Goal: Task Accomplishment & Management: Manage account settings

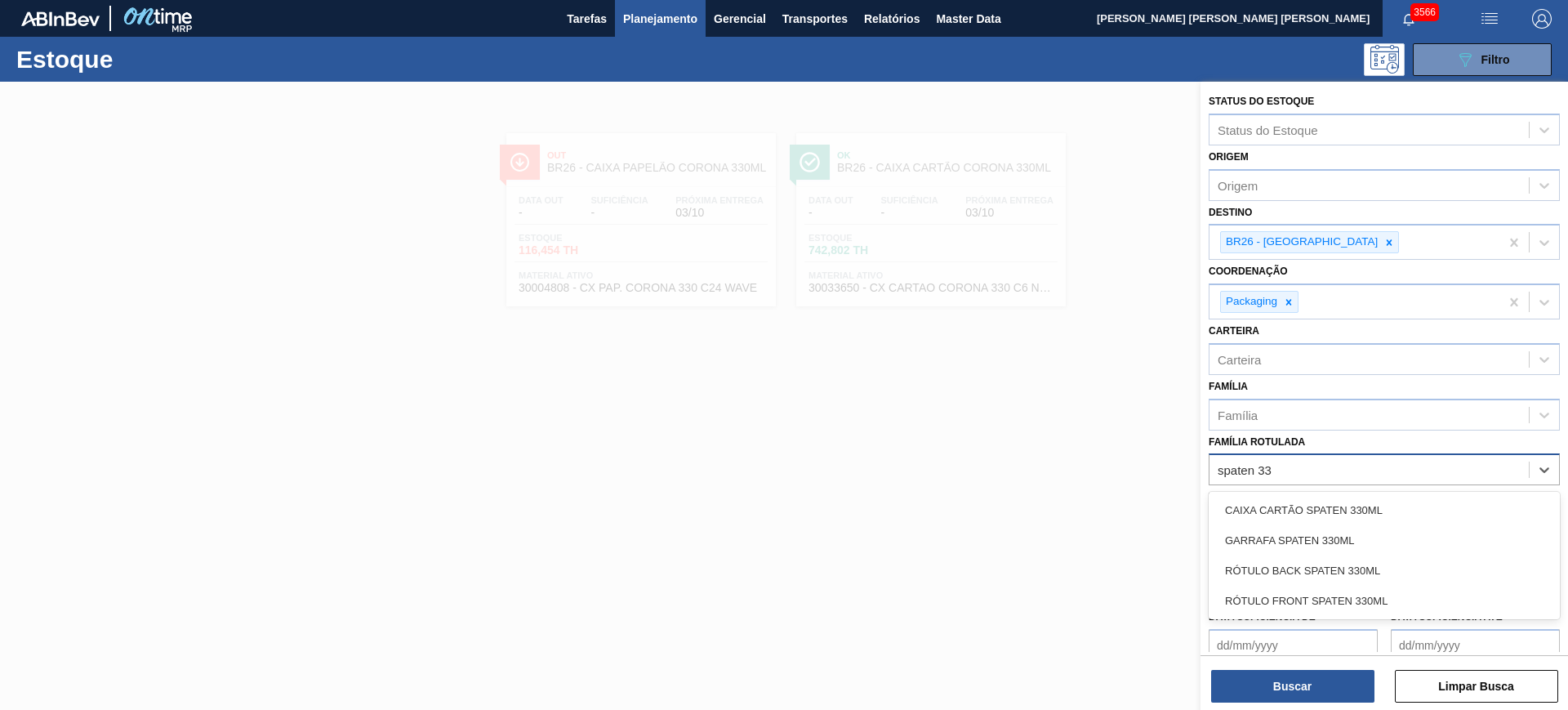
type Rotulada "spaten 330"
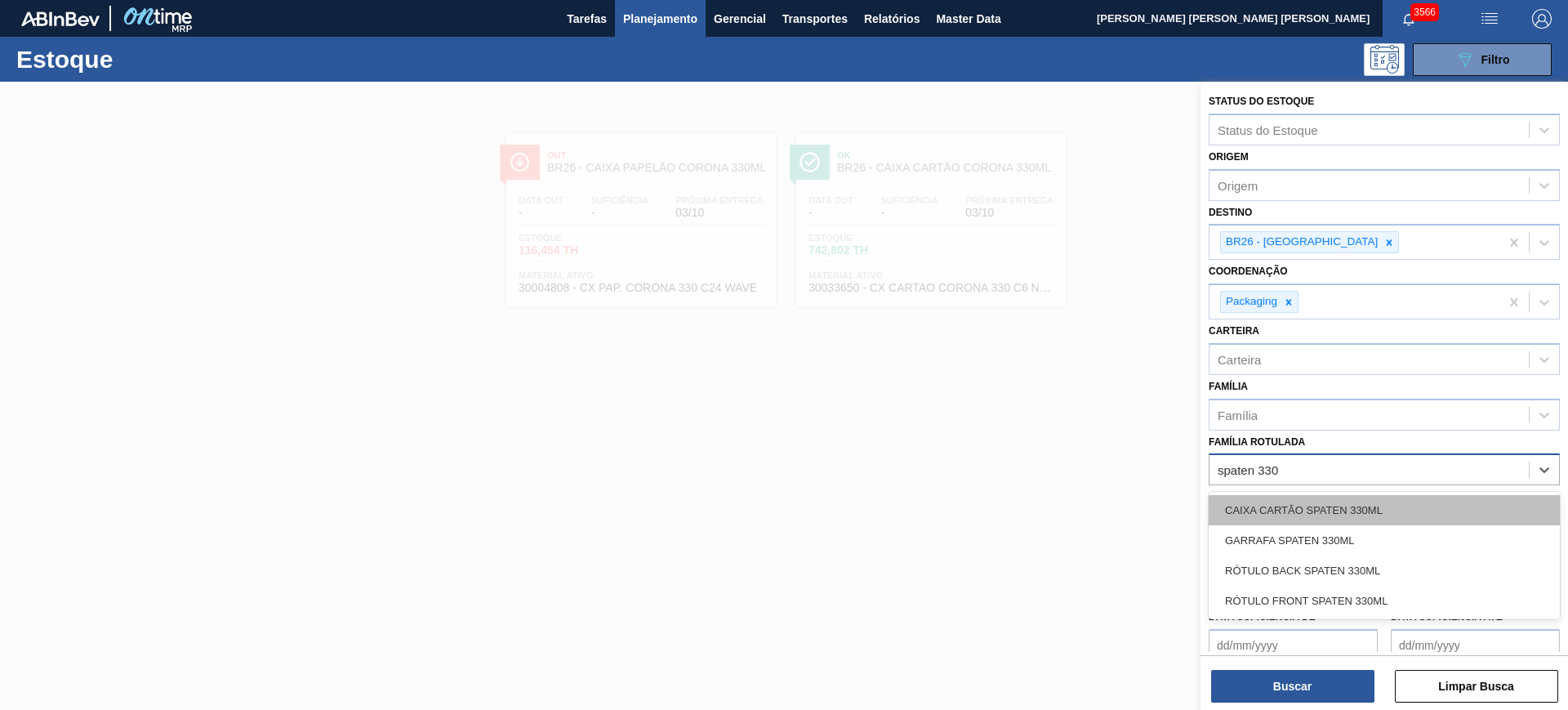
click at [1419, 502] on div "CAIXA CARTÃO SPATEN 330ML" at bounding box center [1384, 510] width 351 height 30
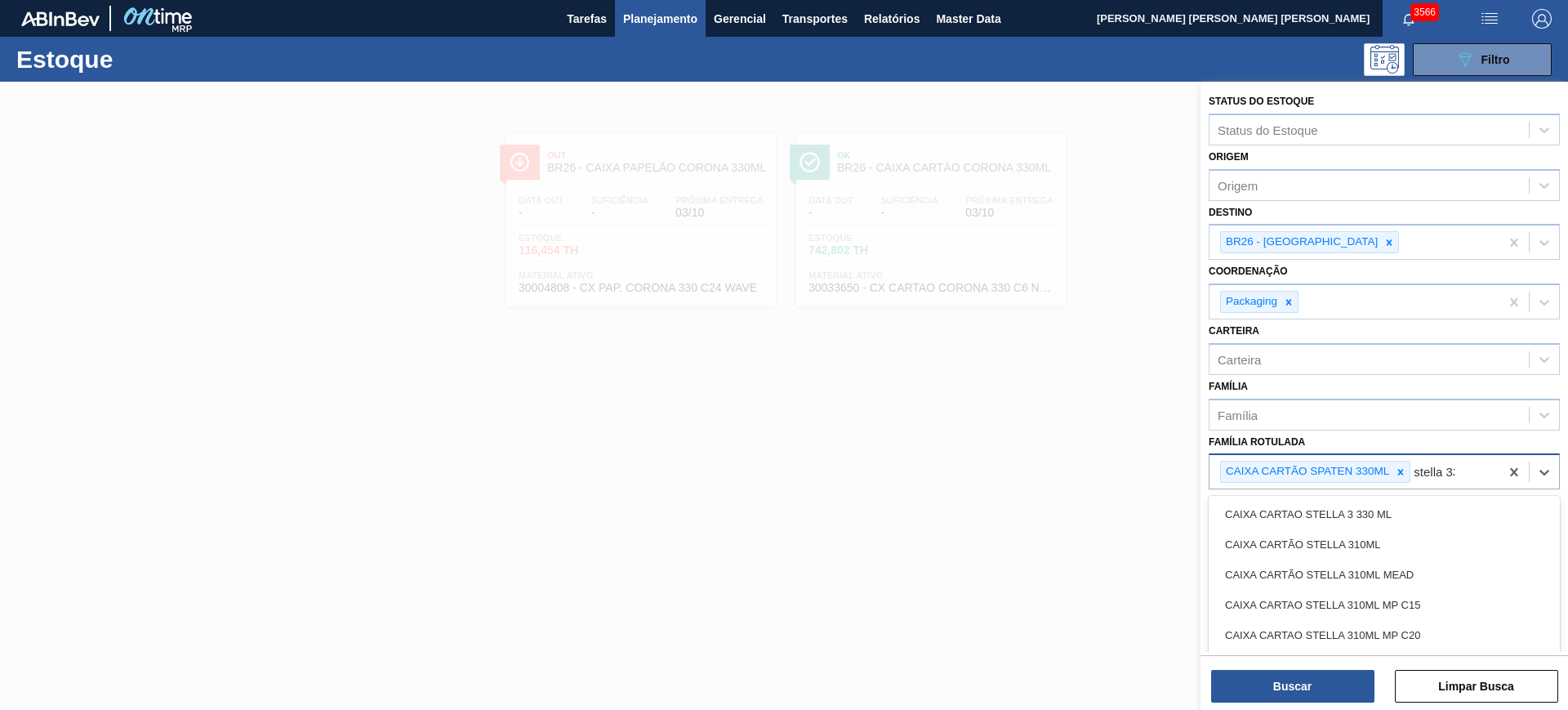
type Rotulada "stella 330"
click at [1419, 502] on div "CAIXA CARTÃO STELLA 330ML" at bounding box center [1384, 514] width 351 height 30
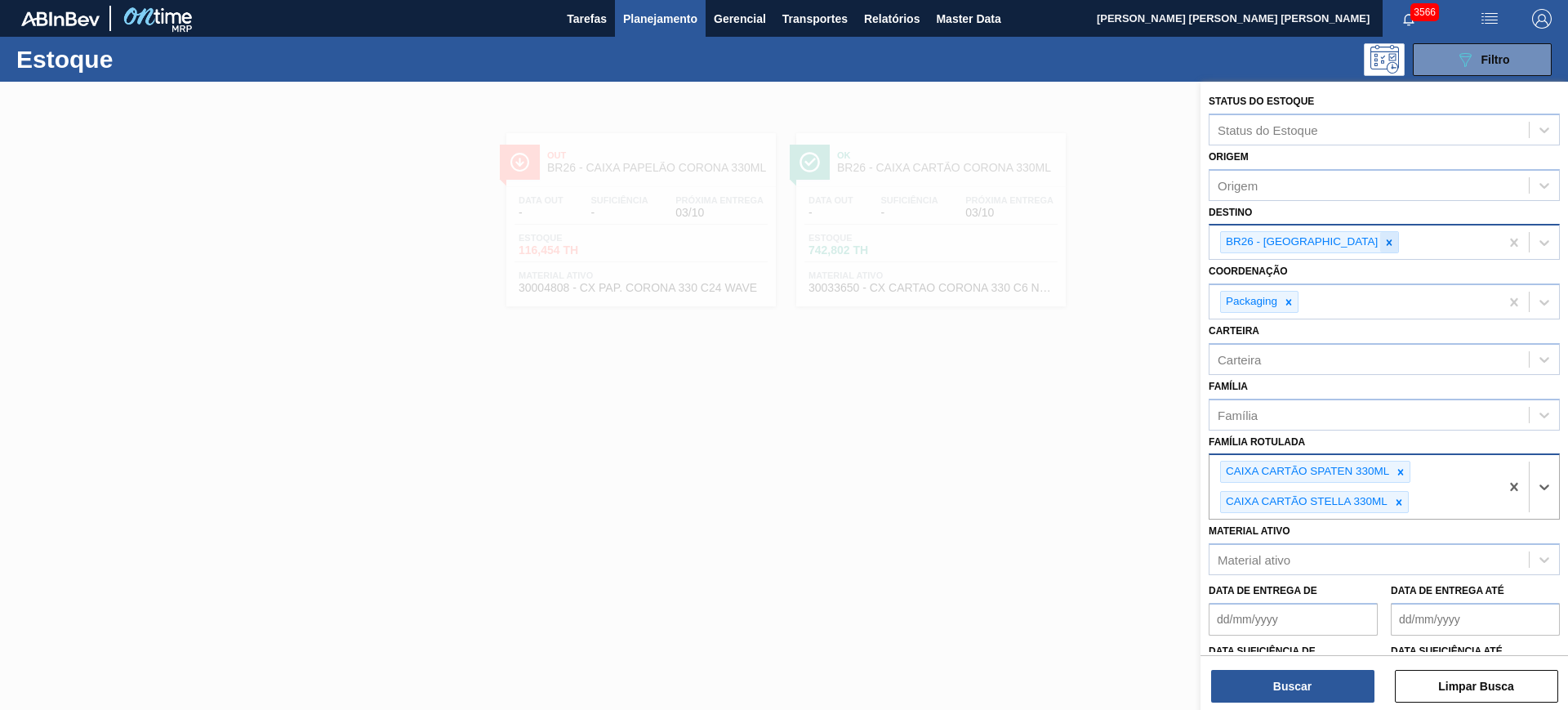
click at [1384, 244] on icon at bounding box center [1389, 243] width 12 height 12
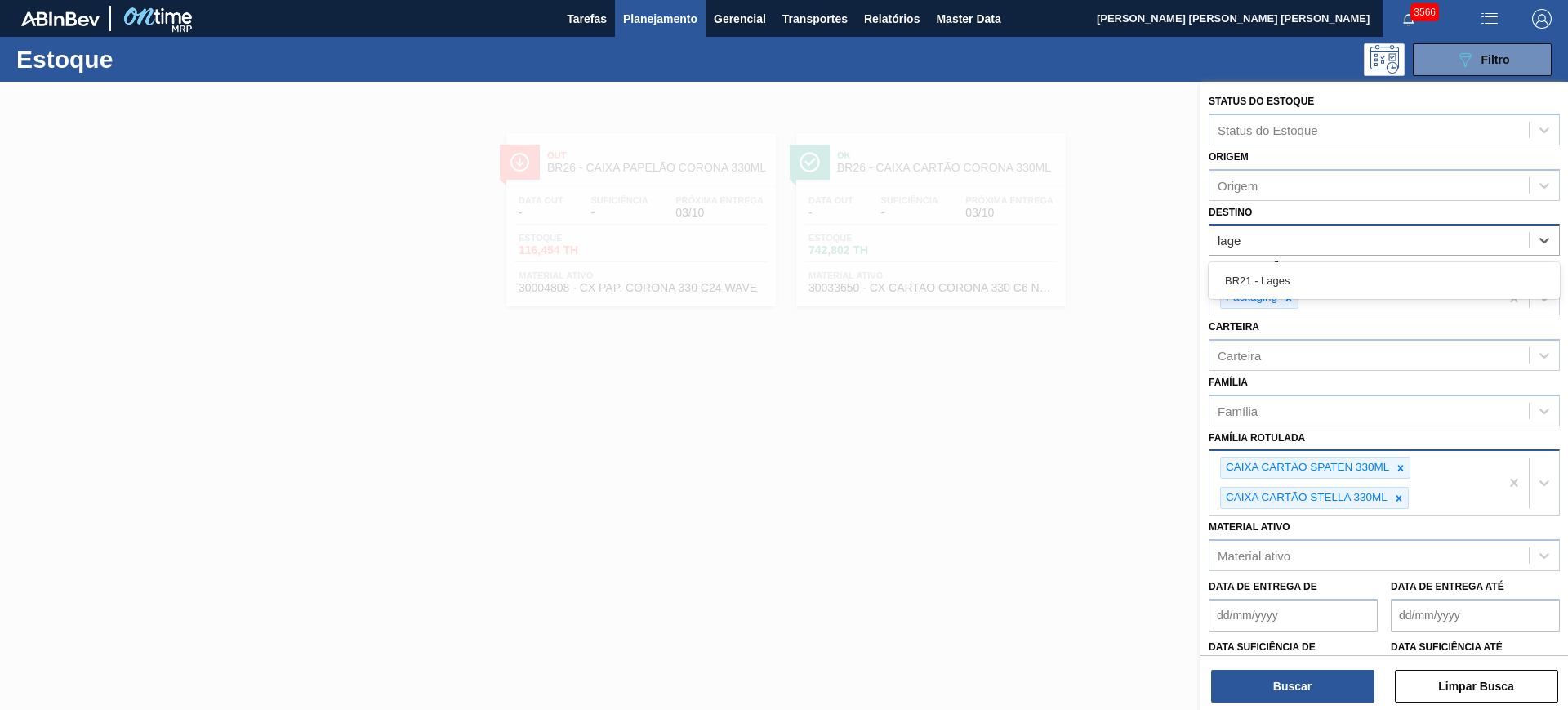
type input "lages"
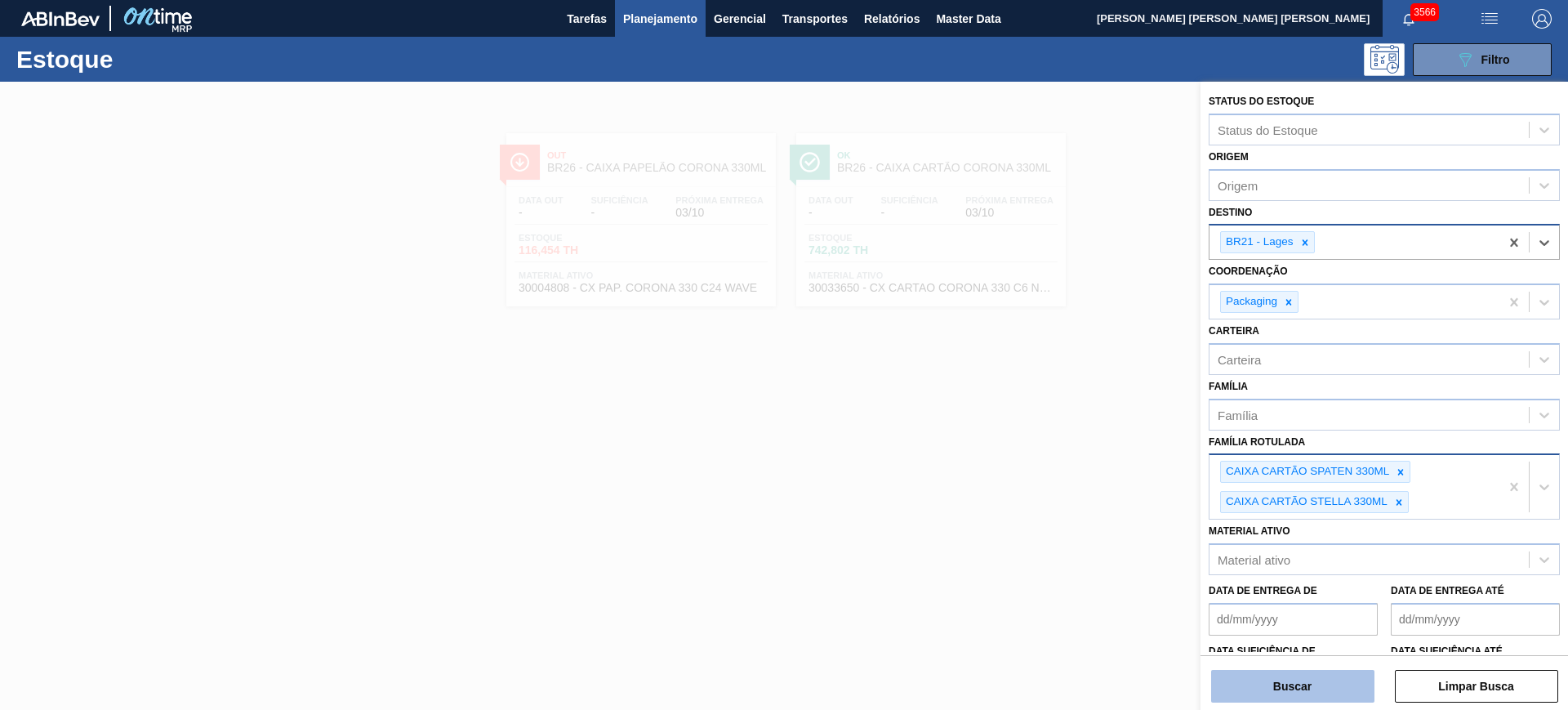
click at [1284, 686] on button "Buscar" at bounding box center [1292, 686] width 164 height 32
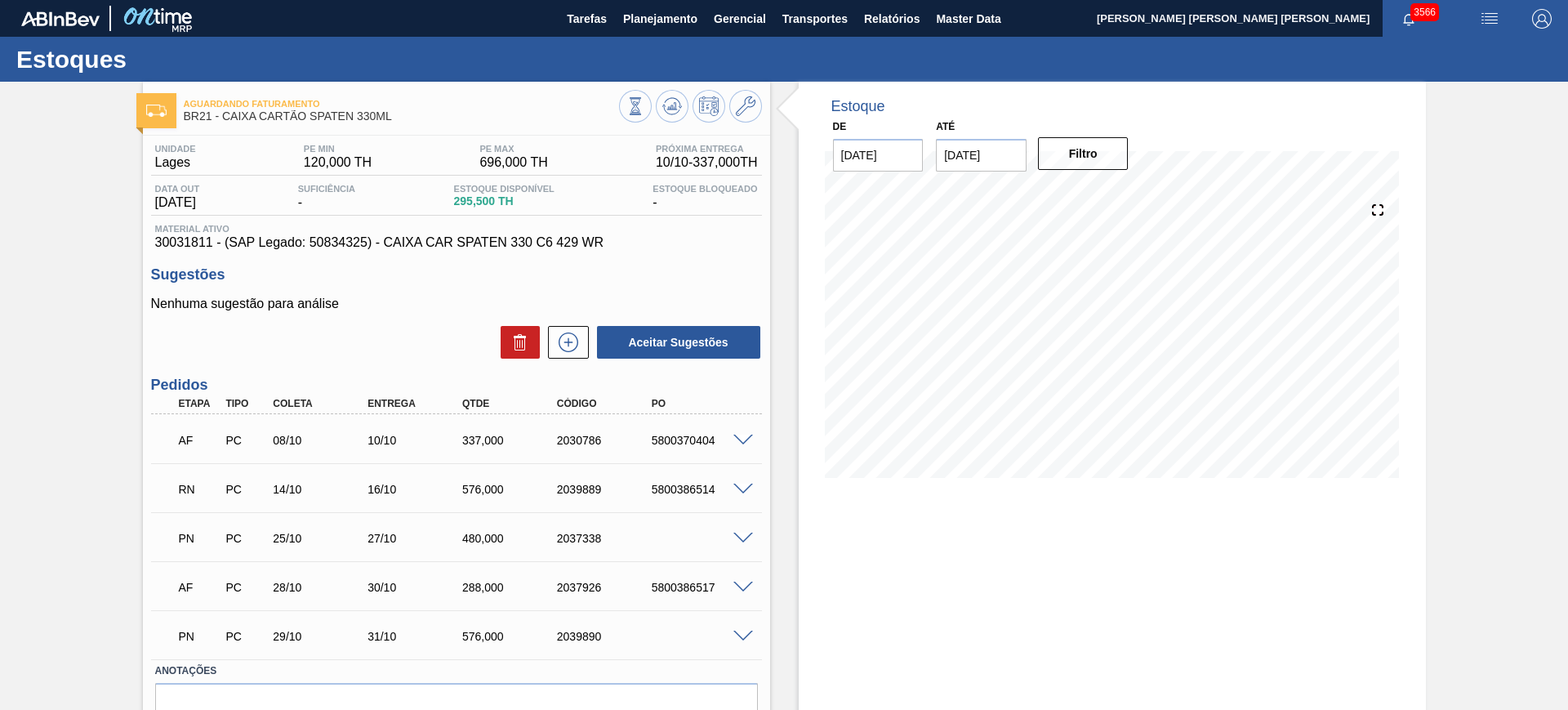
click at [743, 492] on span at bounding box center [743, 490] width 20 height 12
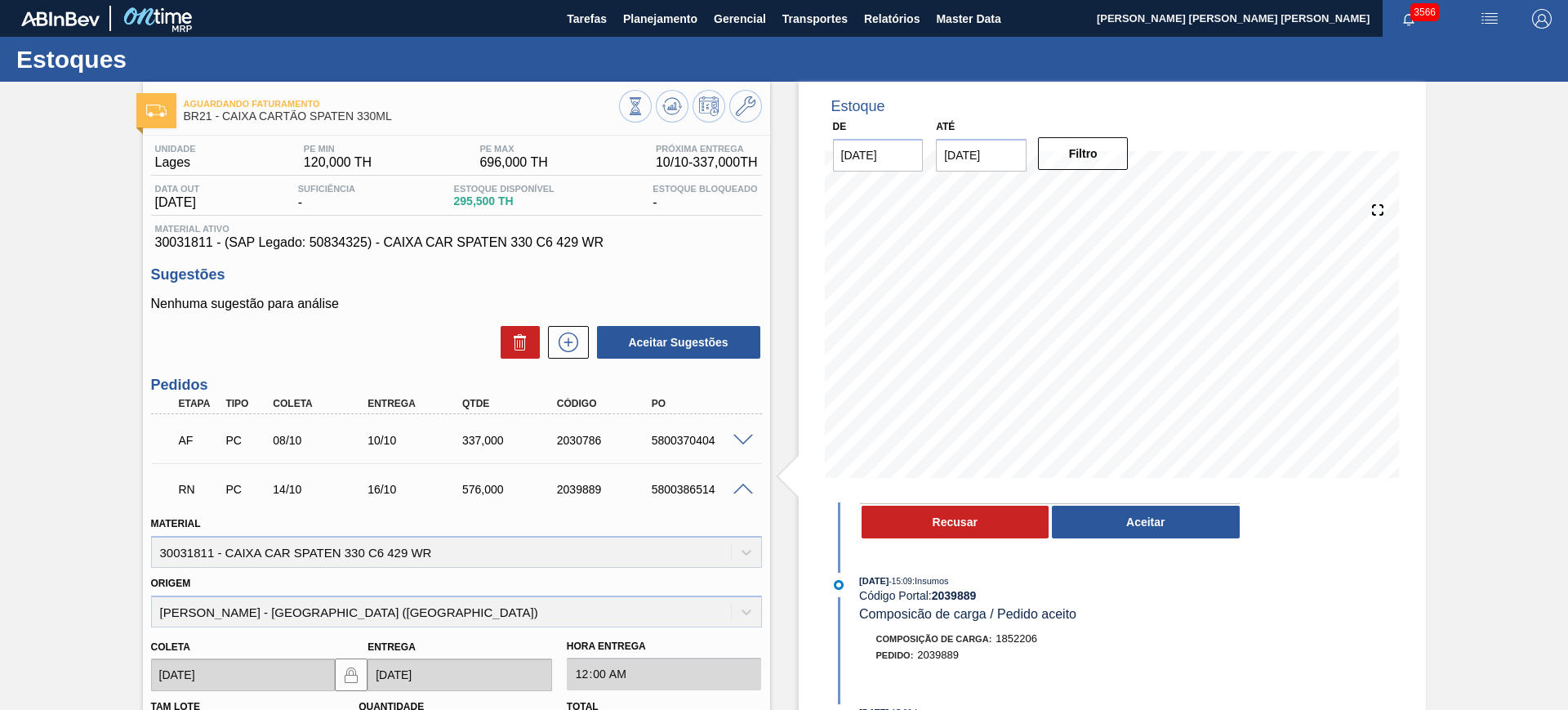
scroll to position [205, 0]
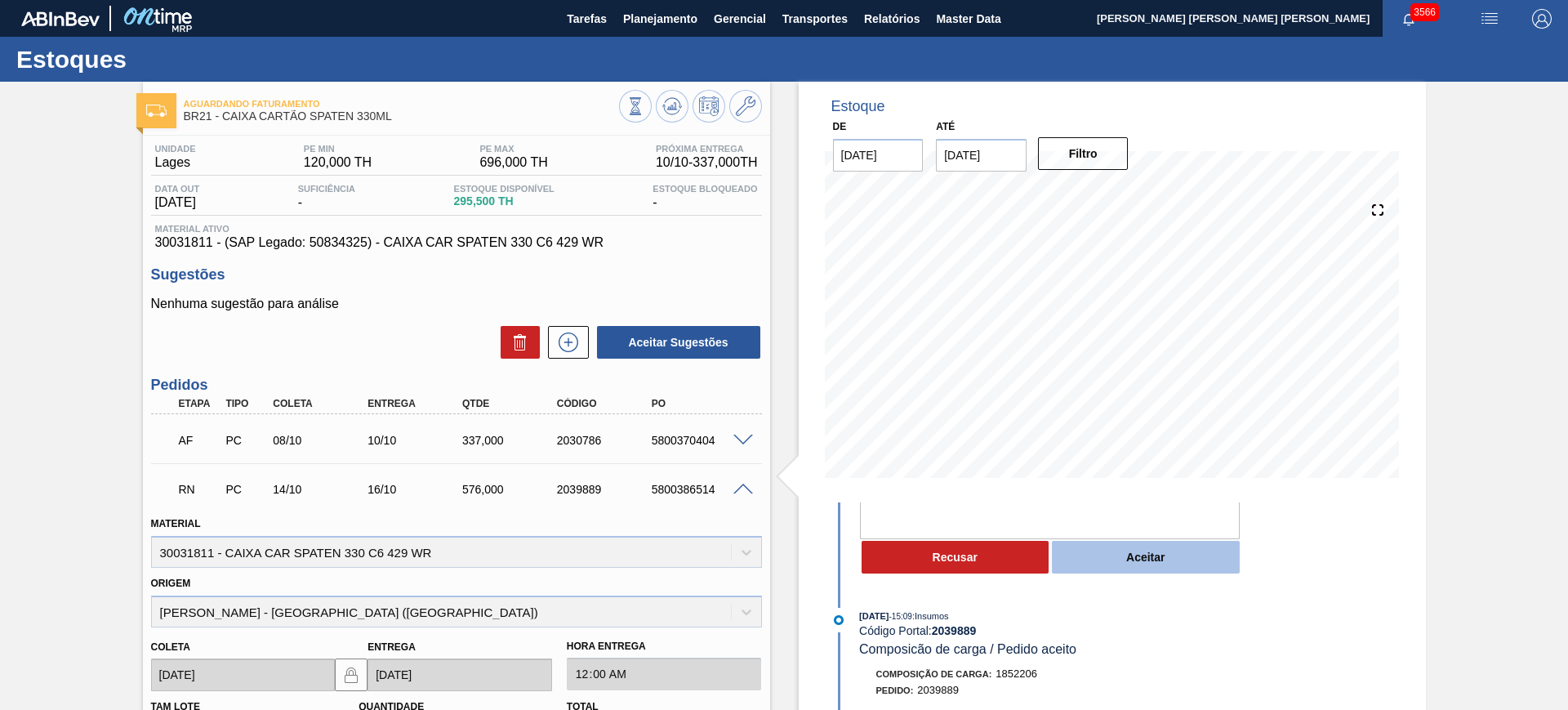
click at [1113, 541] on button "Aceitar" at bounding box center [1146, 557] width 188 height 32
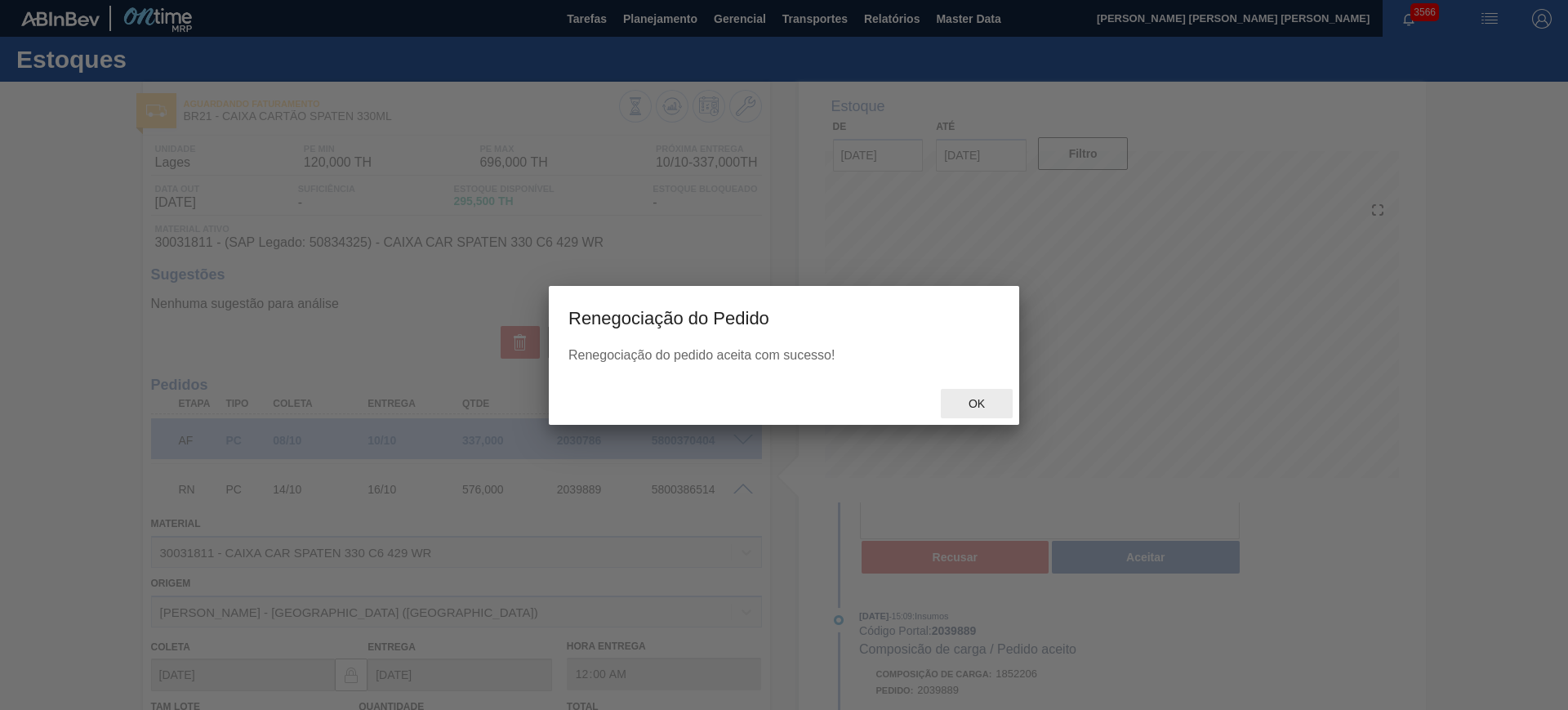
click at [973, 414] on div "Ok" at bounding box center [976, 404] width 71 height 30
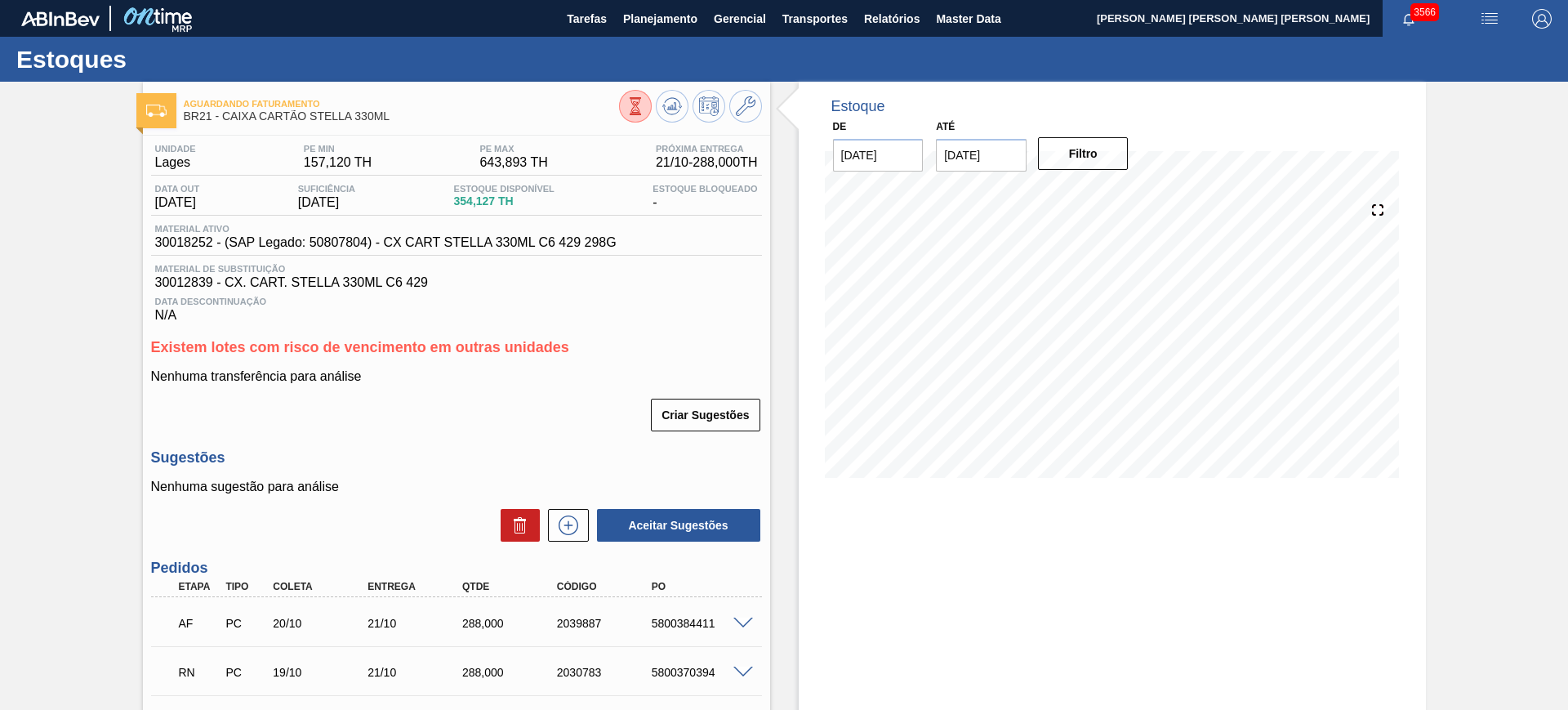
scroll to position [205, 0]
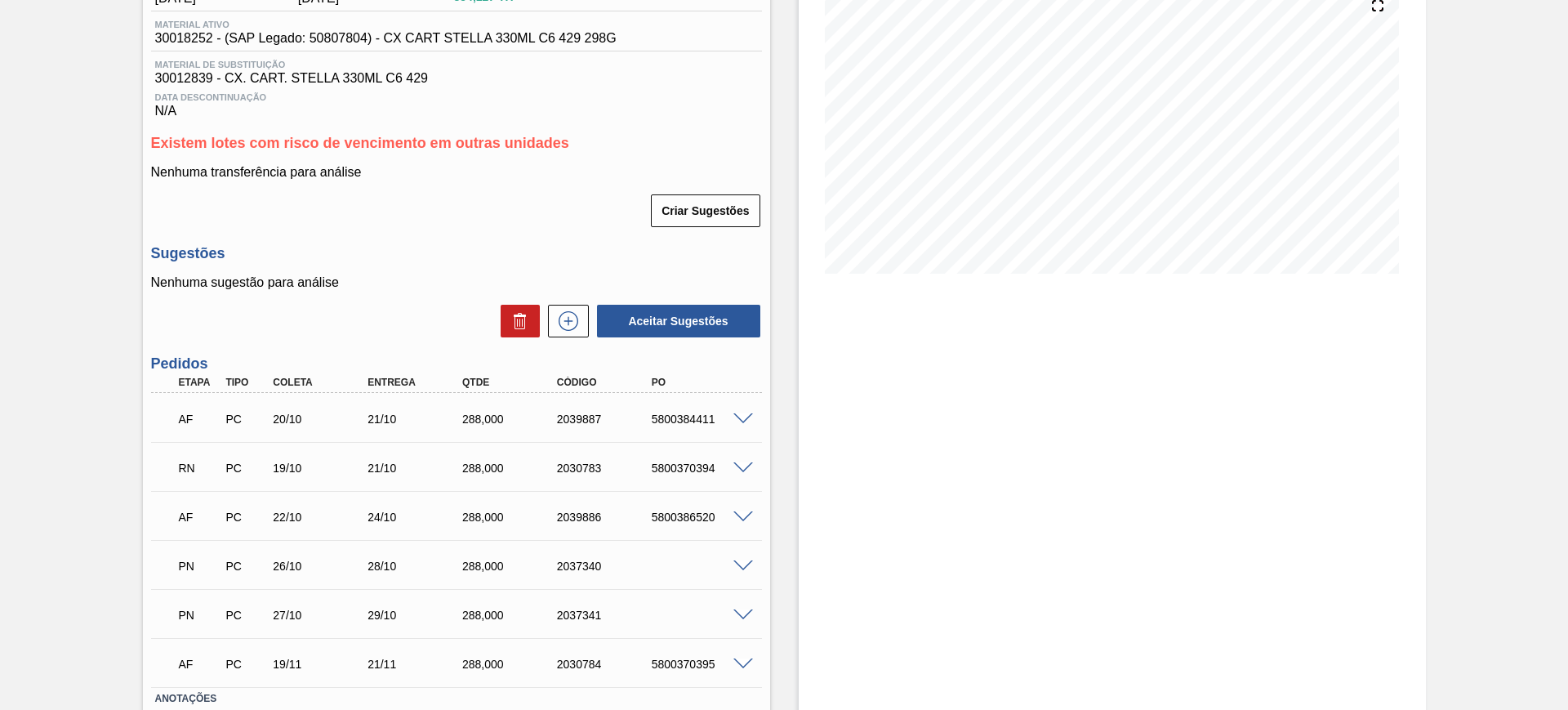
click at [735, 467] on span at bounding box center [743, 468] width 20 height 12
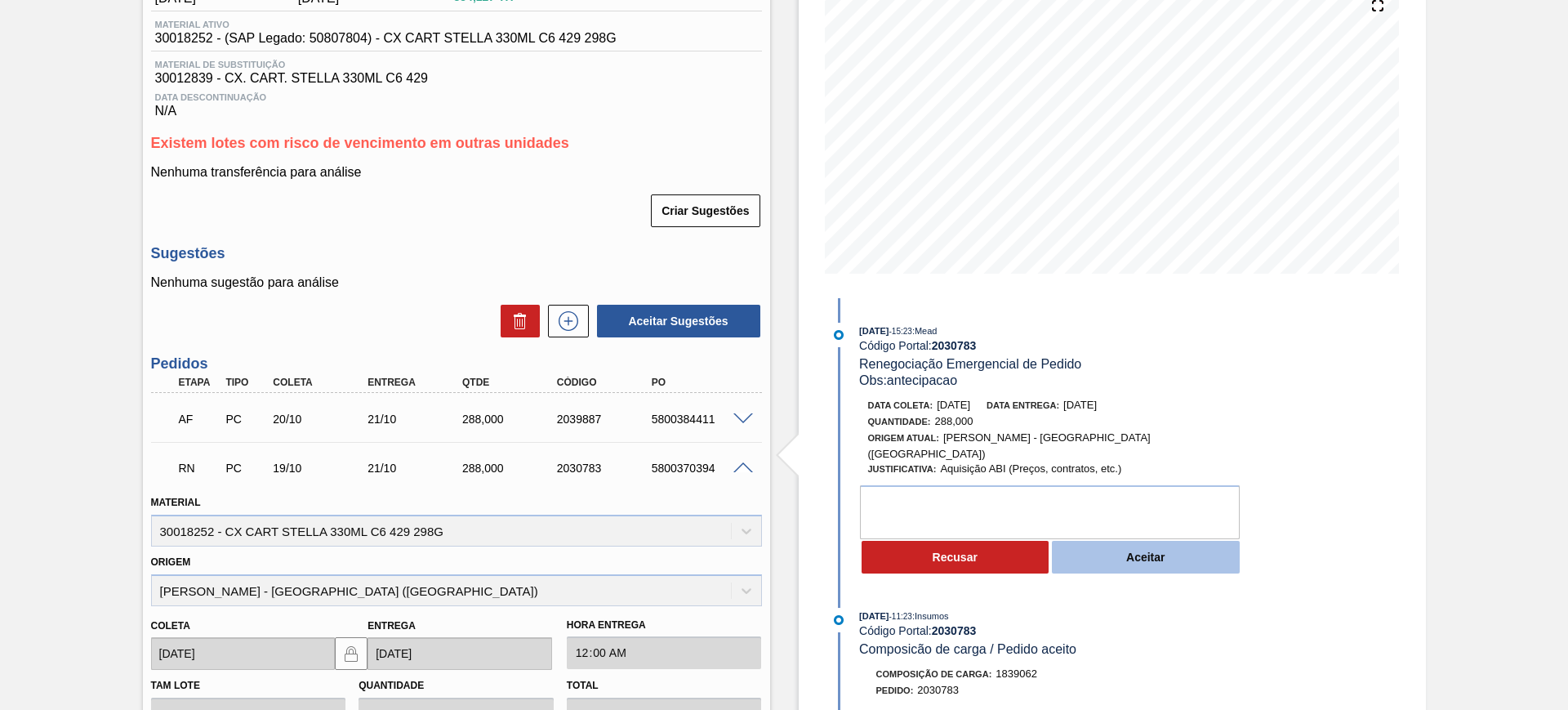
click at [1092, 554] on button "Aceitar" at bounding box center [1146, 557] width 188 height 32
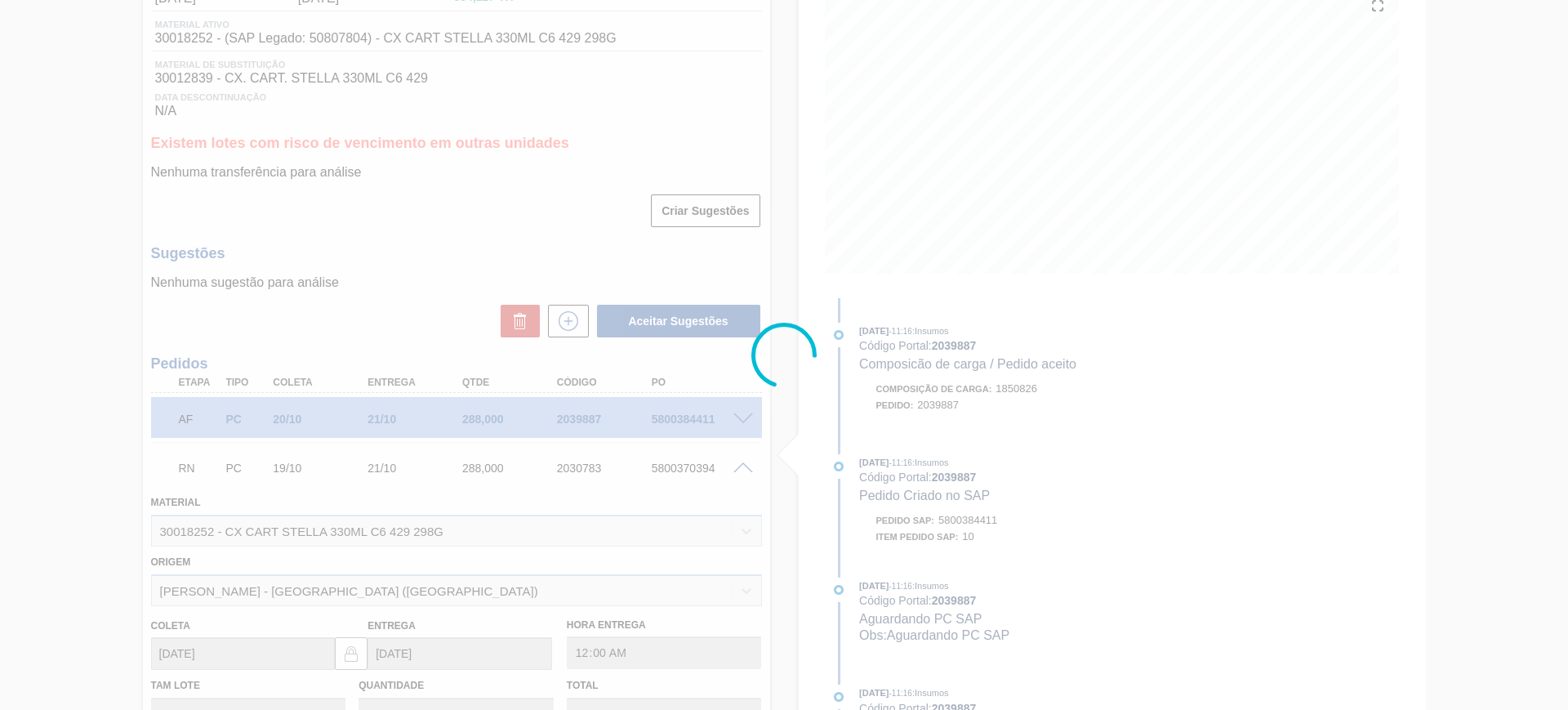
type input "antecipacao"
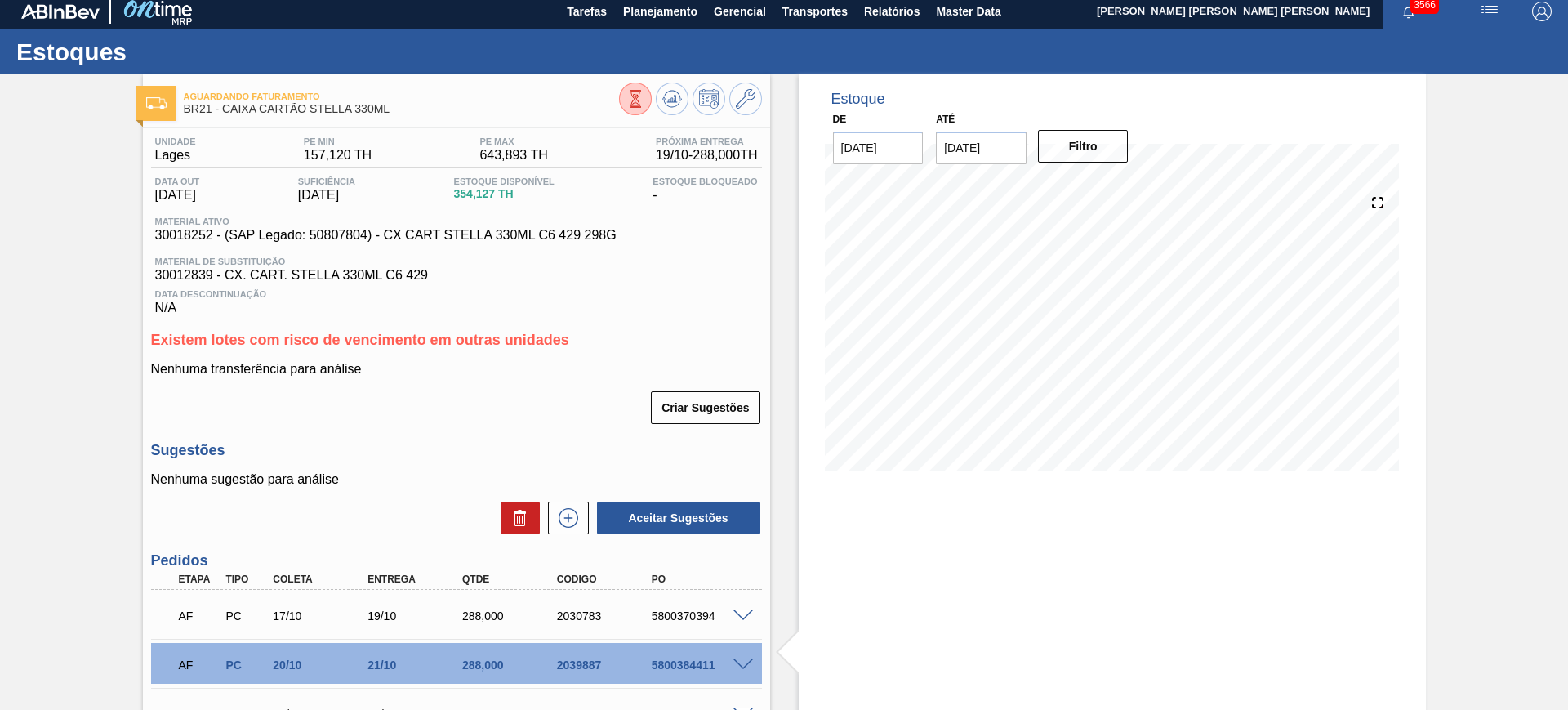
scroll to position [0, 0]
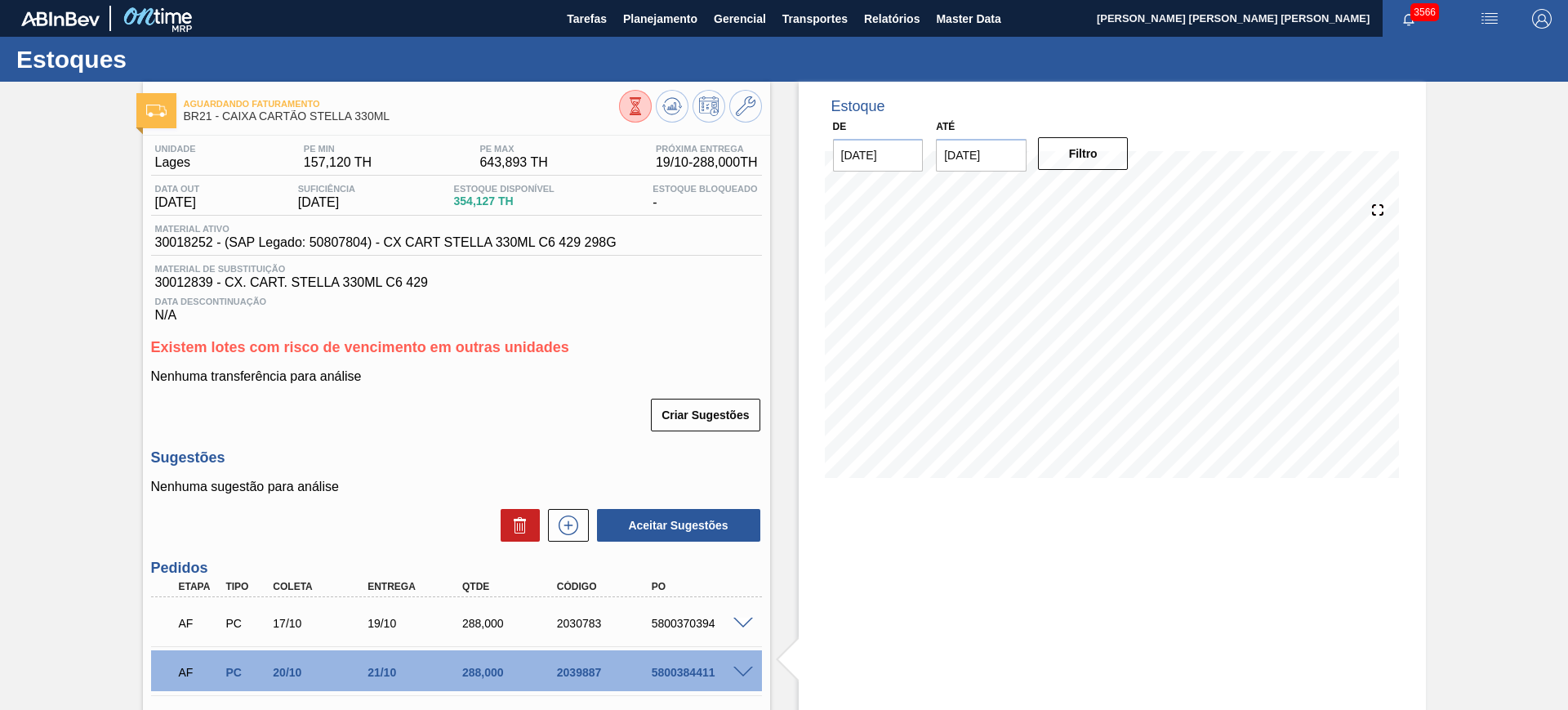
click at [739, 673] on span at bounding box center [743, 673] width 20 height 12
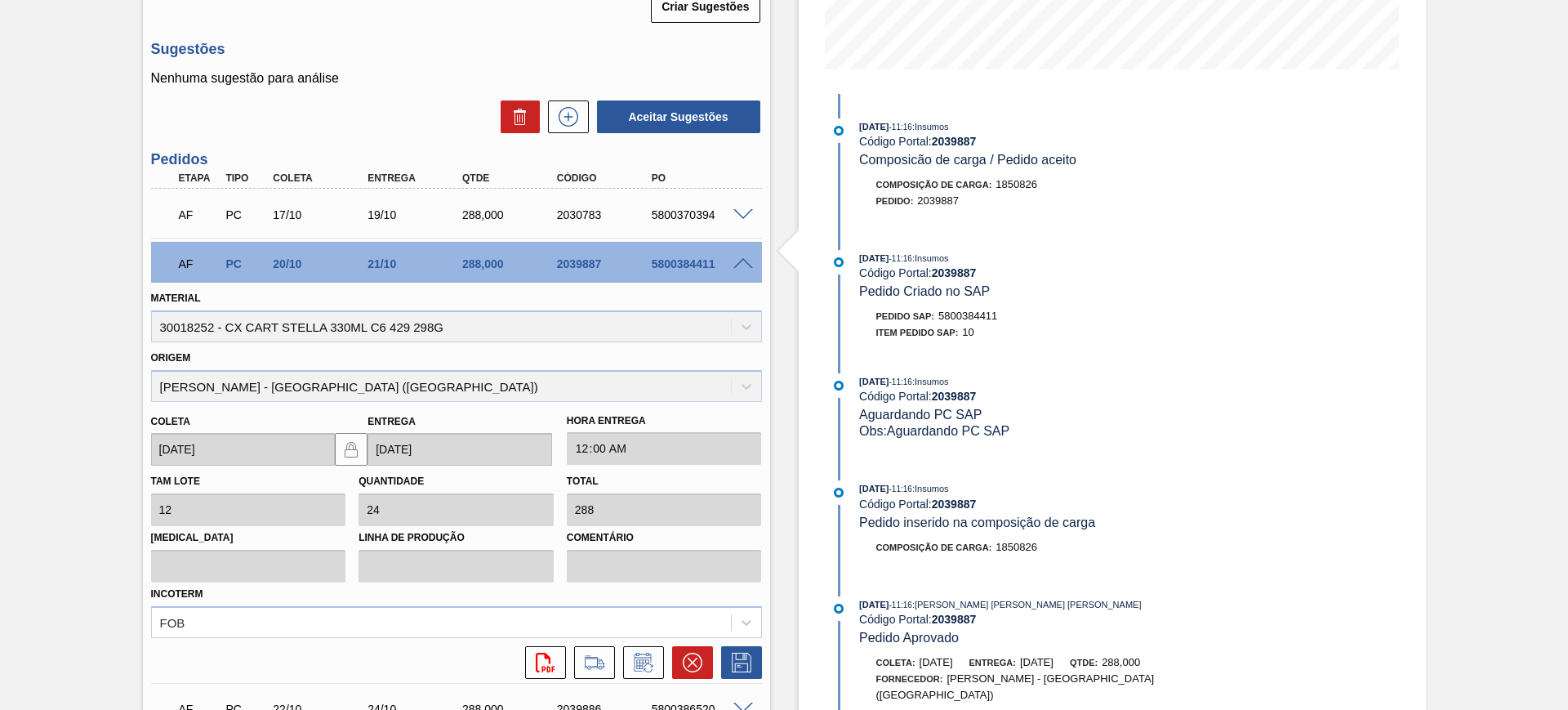
click at [738, 260] on span at bounding box center [743, 264] width 20 height 12
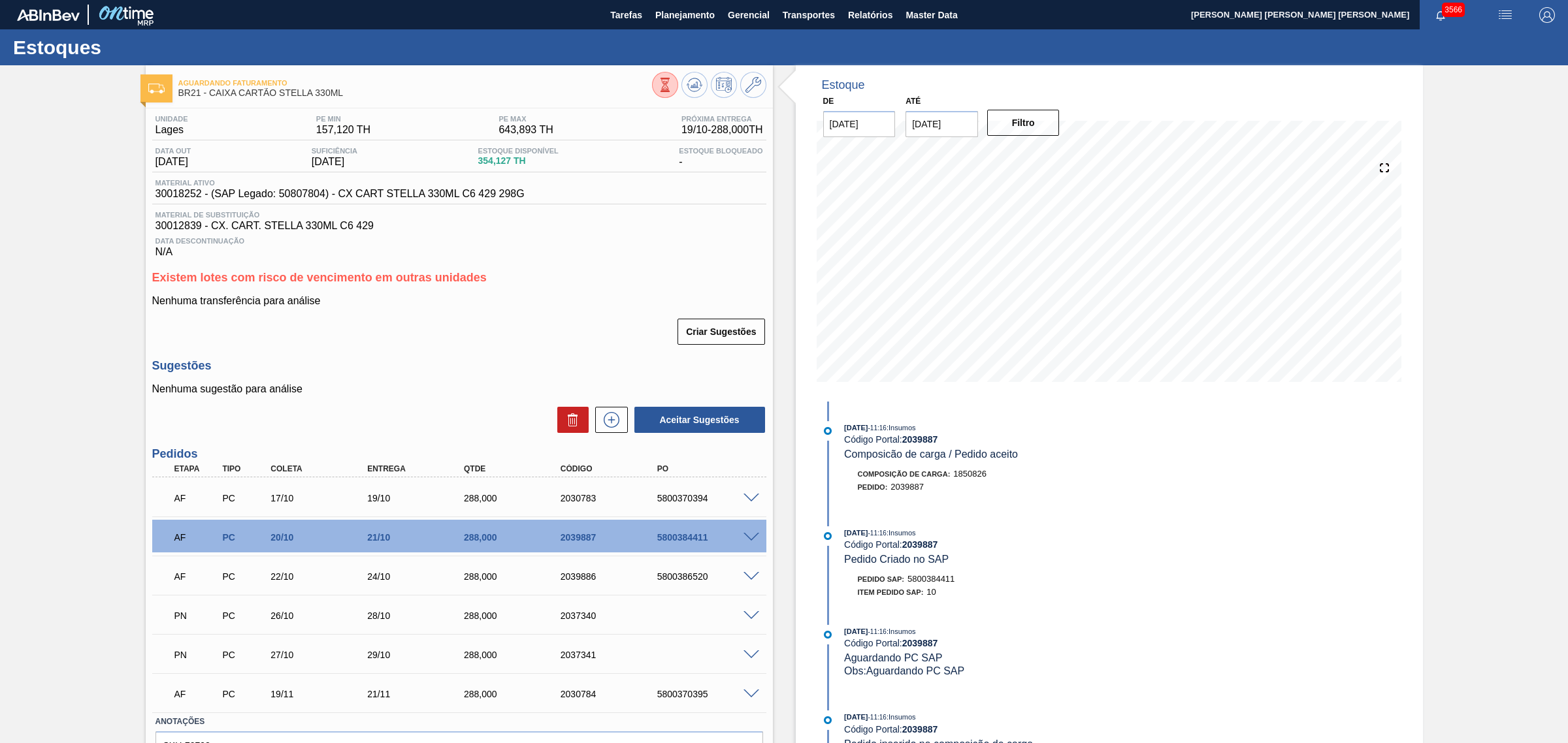
click at [746, 503] on span at bounding box center [751, 498] width 16 height 10
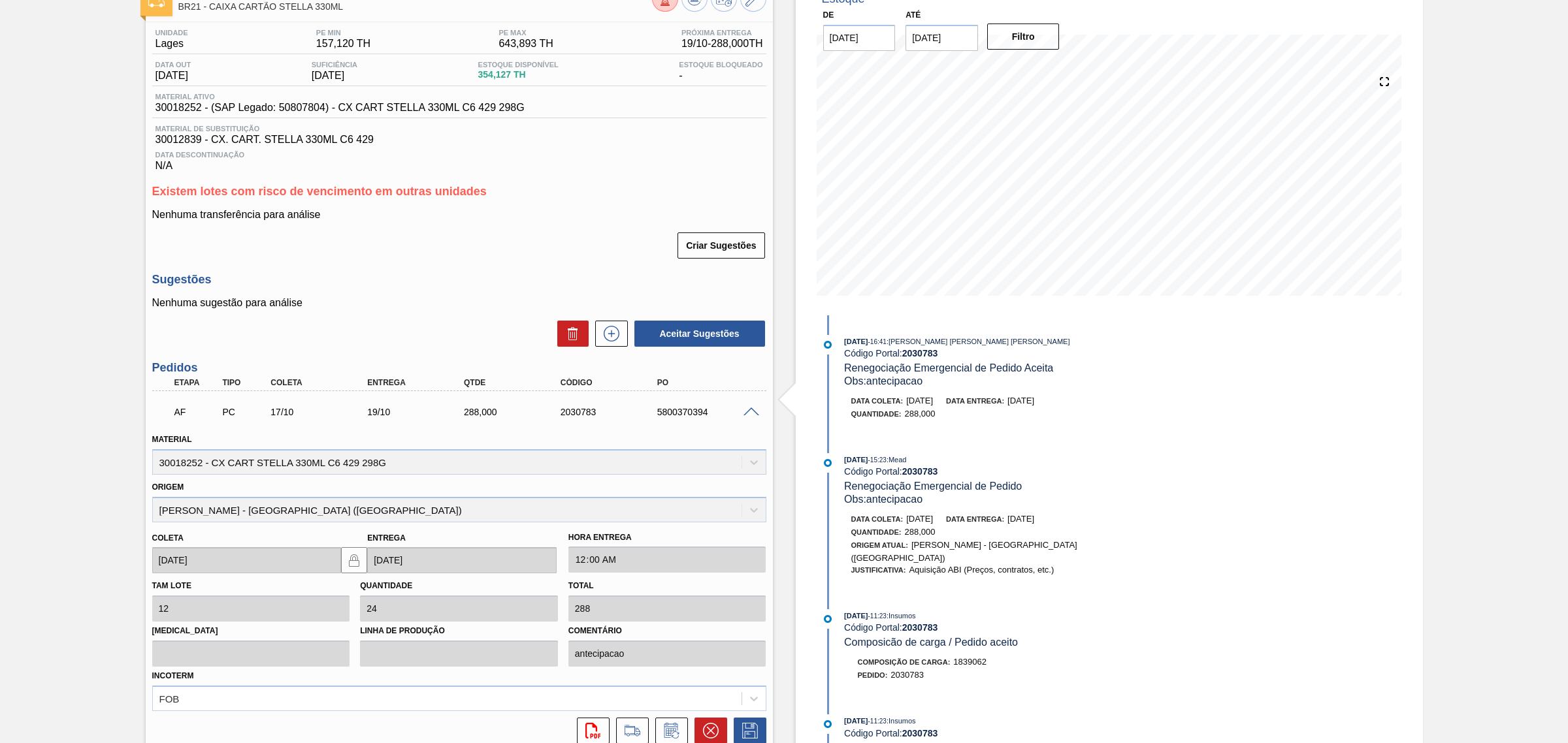
scroll to position [245, 0]
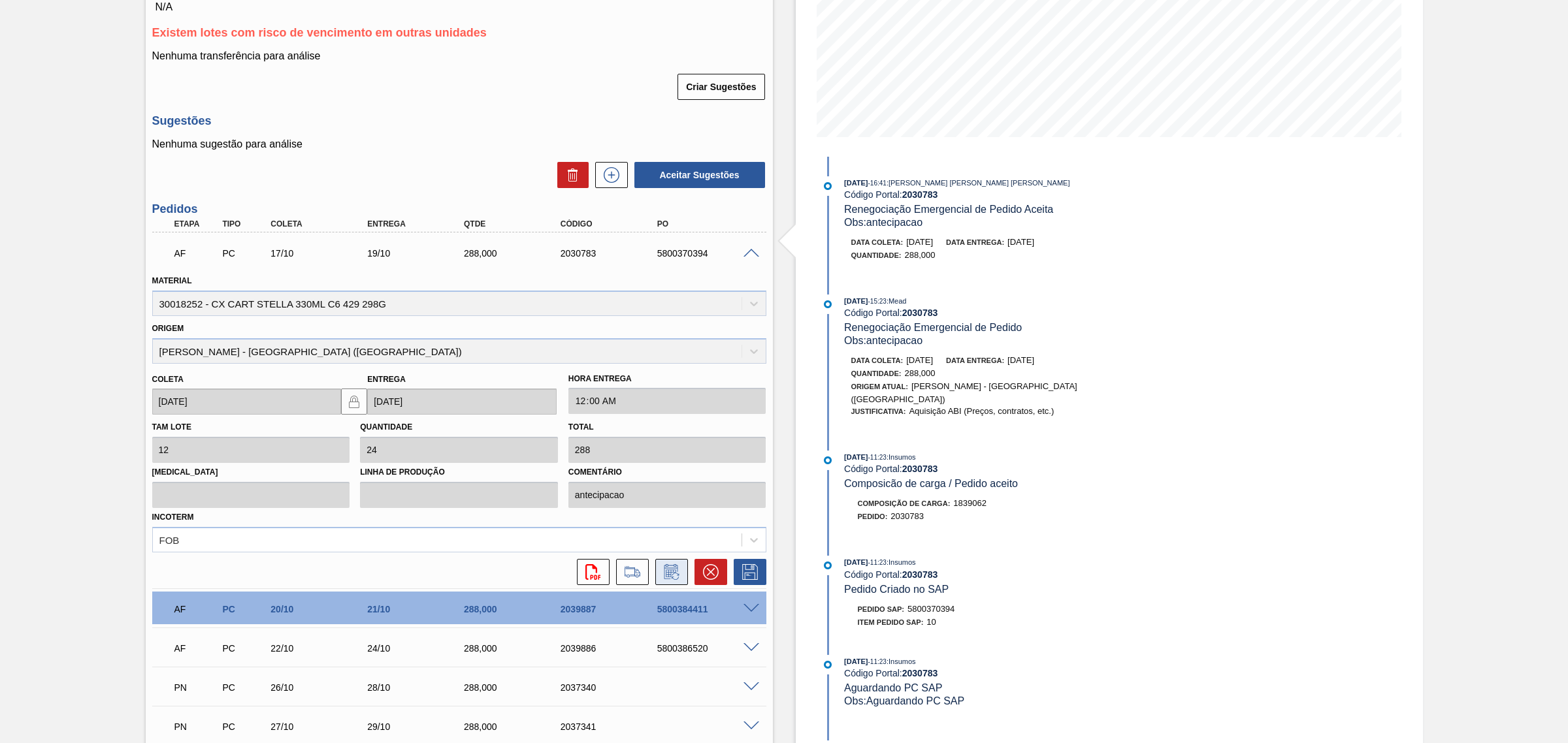
click at [672, 567] on icon at bounding box center [671, 572] width 21 height 16
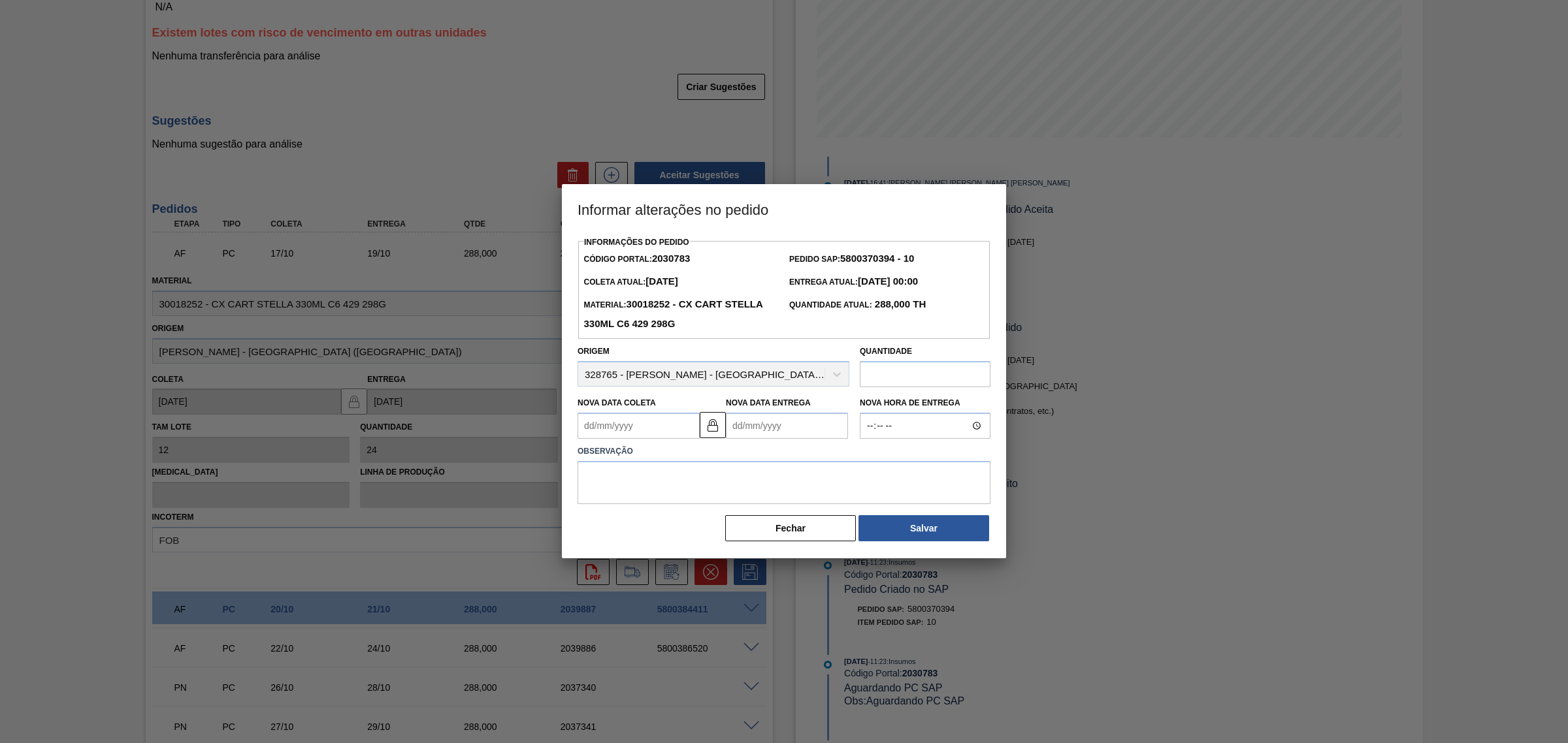
click at [760, 427] on Entrega2030783 "Nova Data Entrega" at bounding box center [787, 425] width 122 height 26
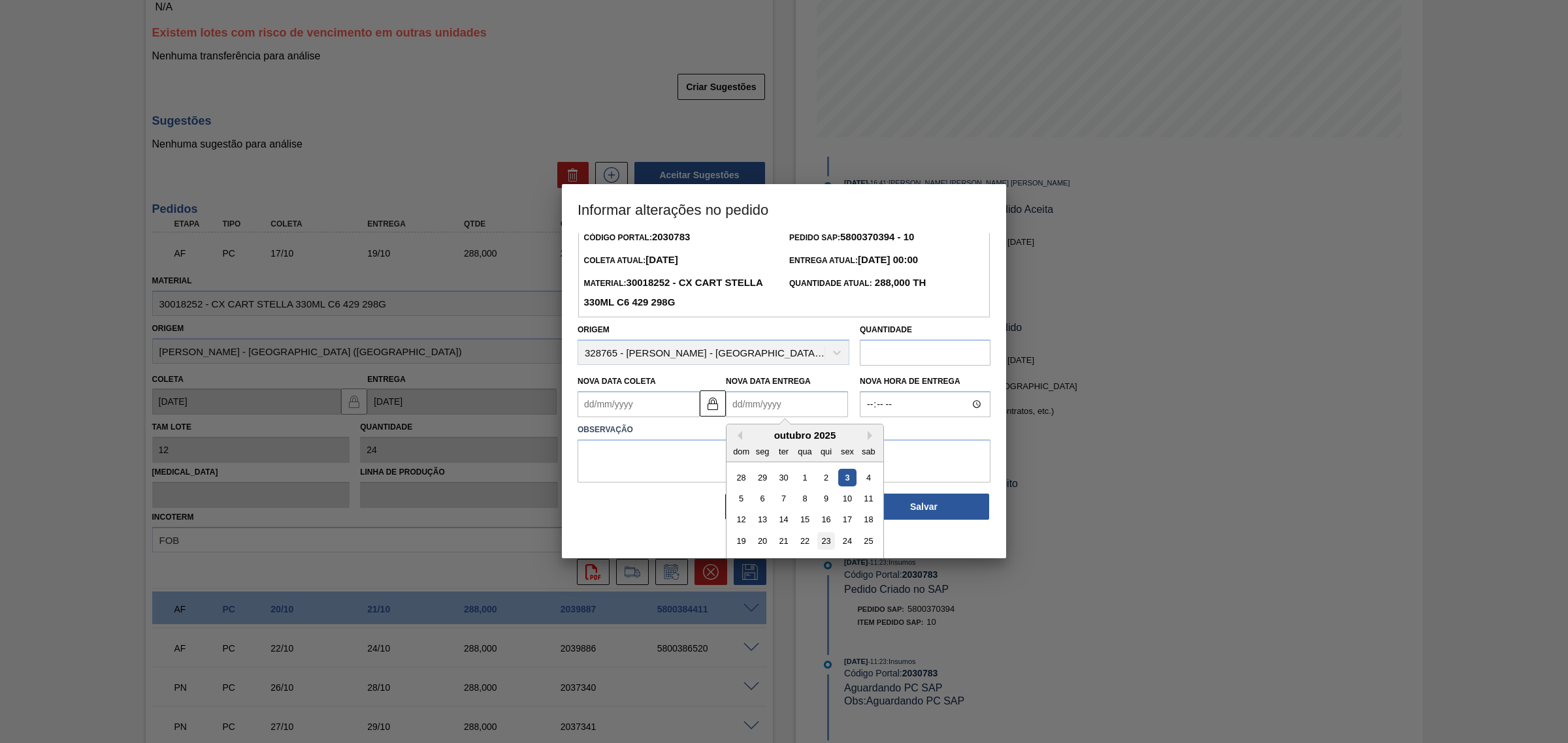
scroll to position [44, 0]
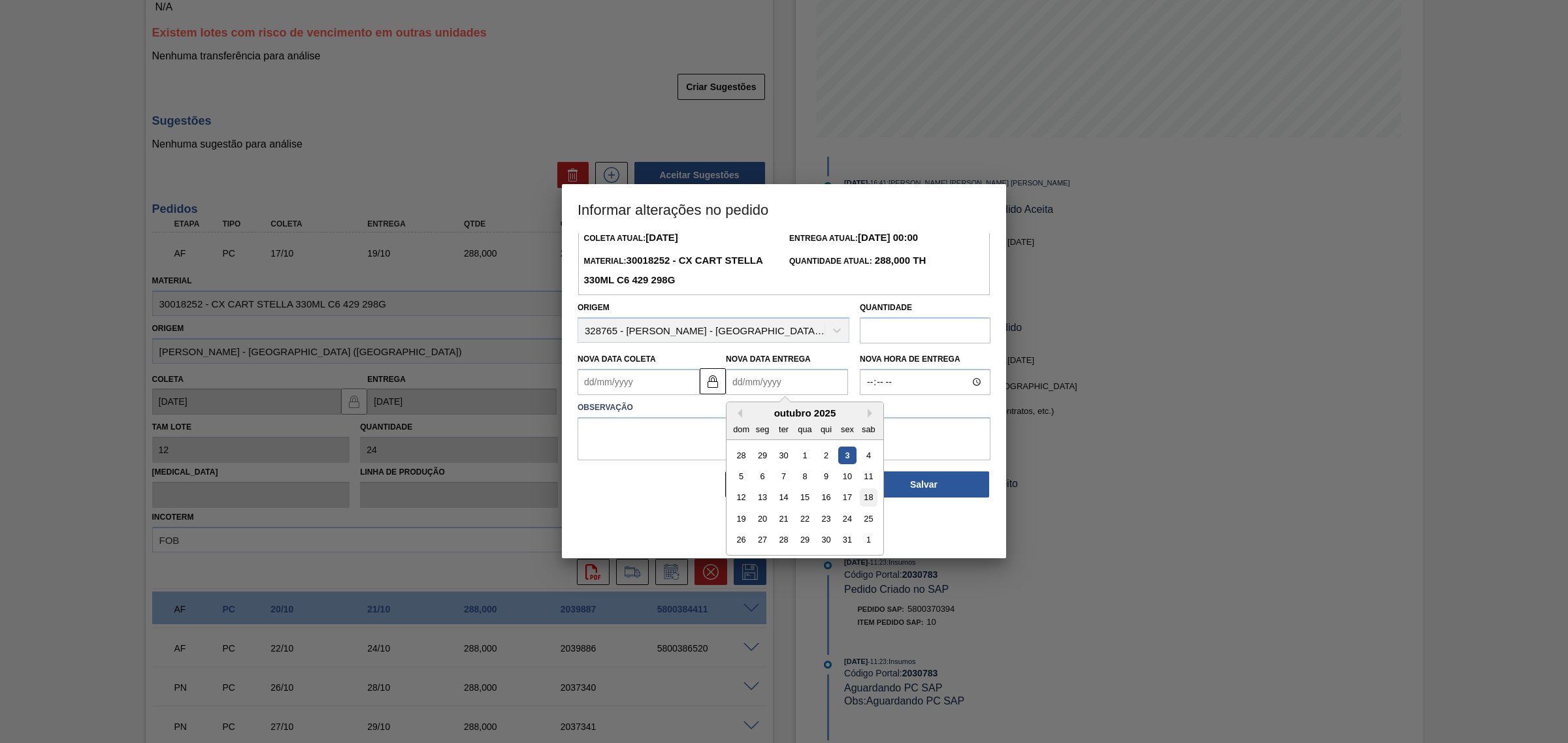
click at [861, 498] on div "18" at bounding box center [868, 498] width 18 height 18
type Coleta2030783 "[DATE]"
type Entrega2030783 "18/10/2025"
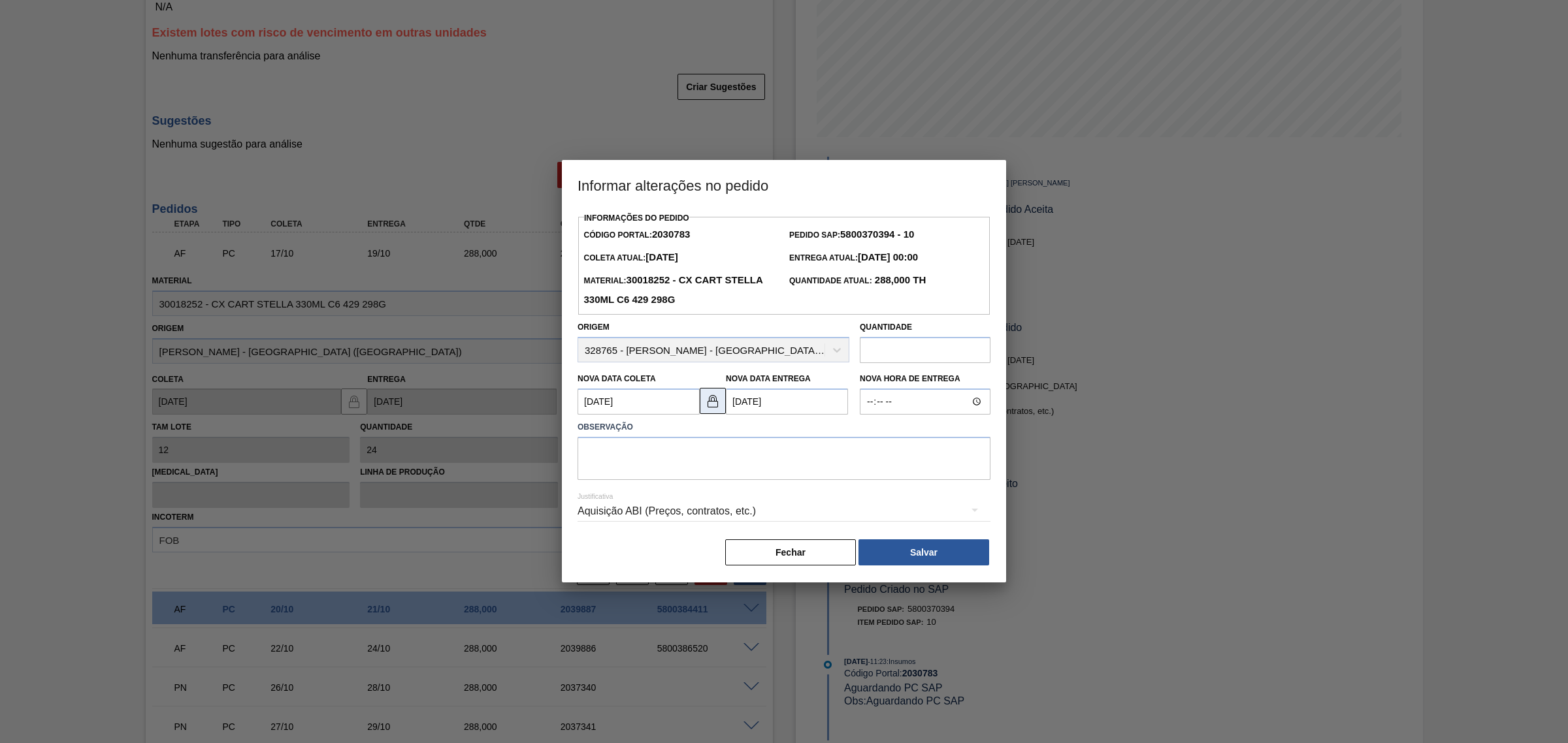
scroll to position [0, 0]
click at [710, 406] on img at bounding box center [713, 401] width 16 height 16
click at [663, 399] on Coleta2030783 "[DATE]" at bounding box center [639, 401] width 122 height 26
click at [656, 520] on div "15" at bounding box center [656, 518] width 18 height 18
click at [659, 396] on Coleta2030783 "15/10/2025" at bounding box center [639, 401] width 122 height 26
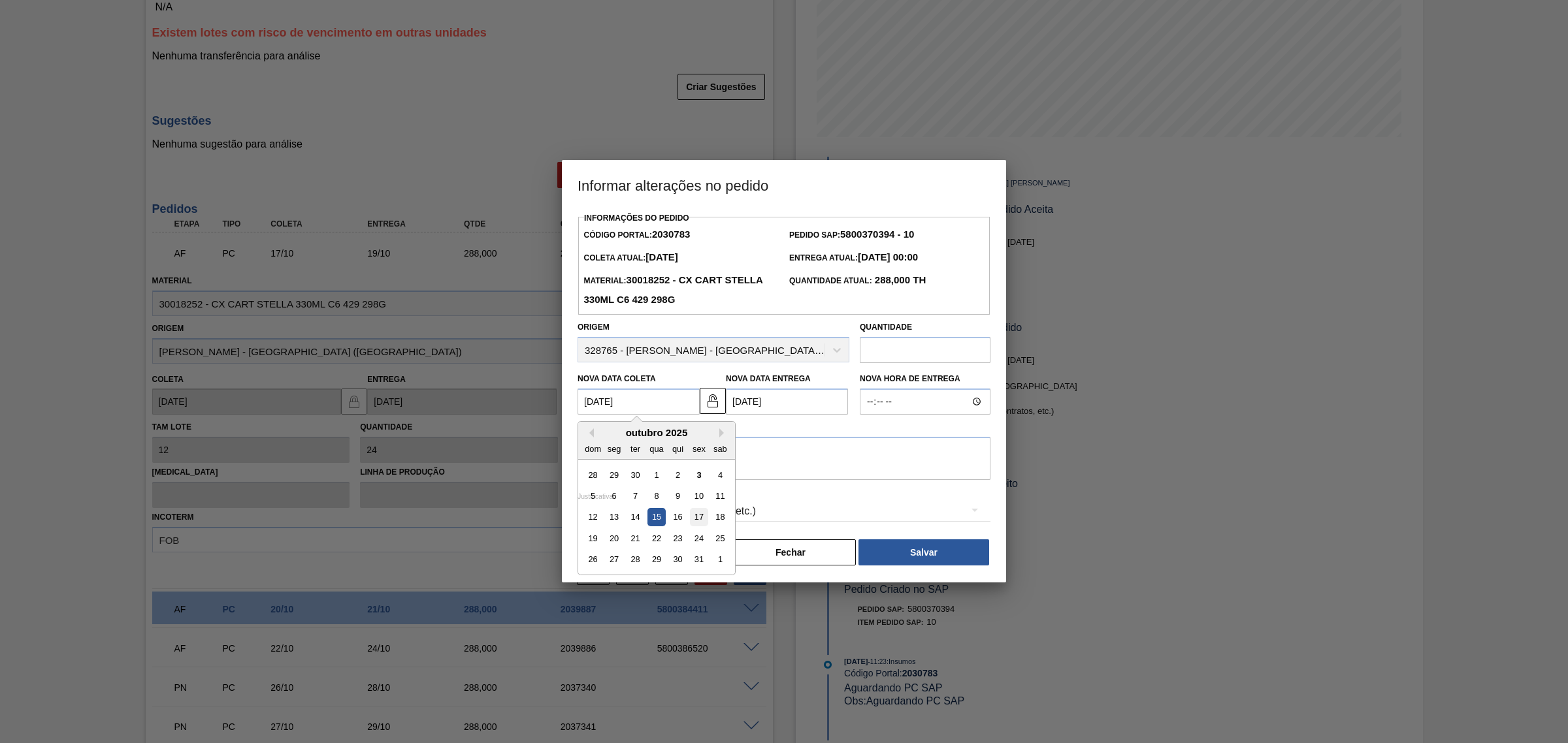
click at [707, 519] on div "17" at bounding box center [699, 518] width 18 height 18
type Coleta2030783 "[DATE]"
click at [688, 468] on textarea at bounding box center [784, 458] width 413 height 43
type textarea "AJUSTE DATA"
click at [757, 500] on div "Aquisição ABI (Preços, contratos, etc.)" at bounding box center [784, 511] width 413 height 37
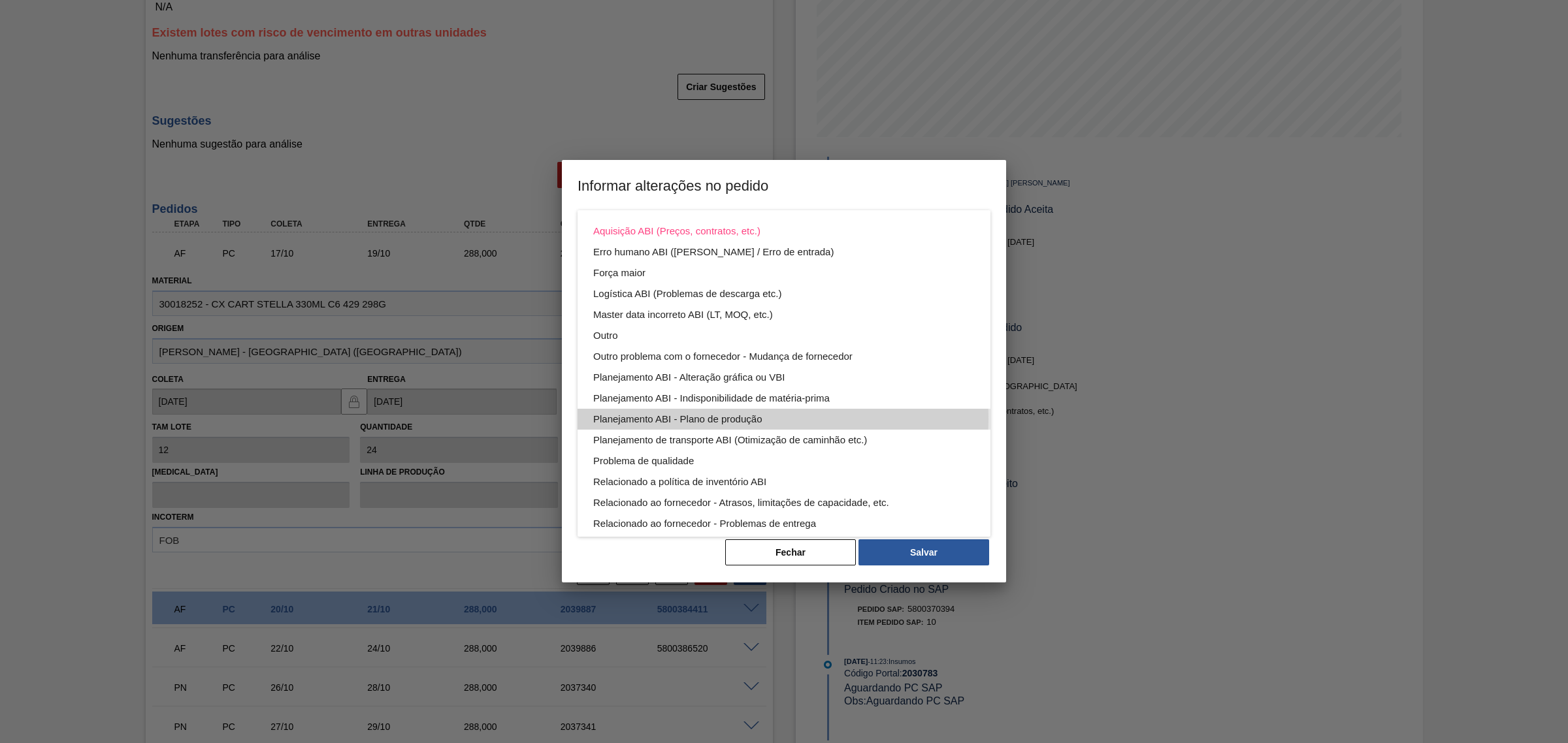
click at [777, 418] on div "Planejamento ABI - Plano de produção" at bounding box center [784, 419] width 382 height 21
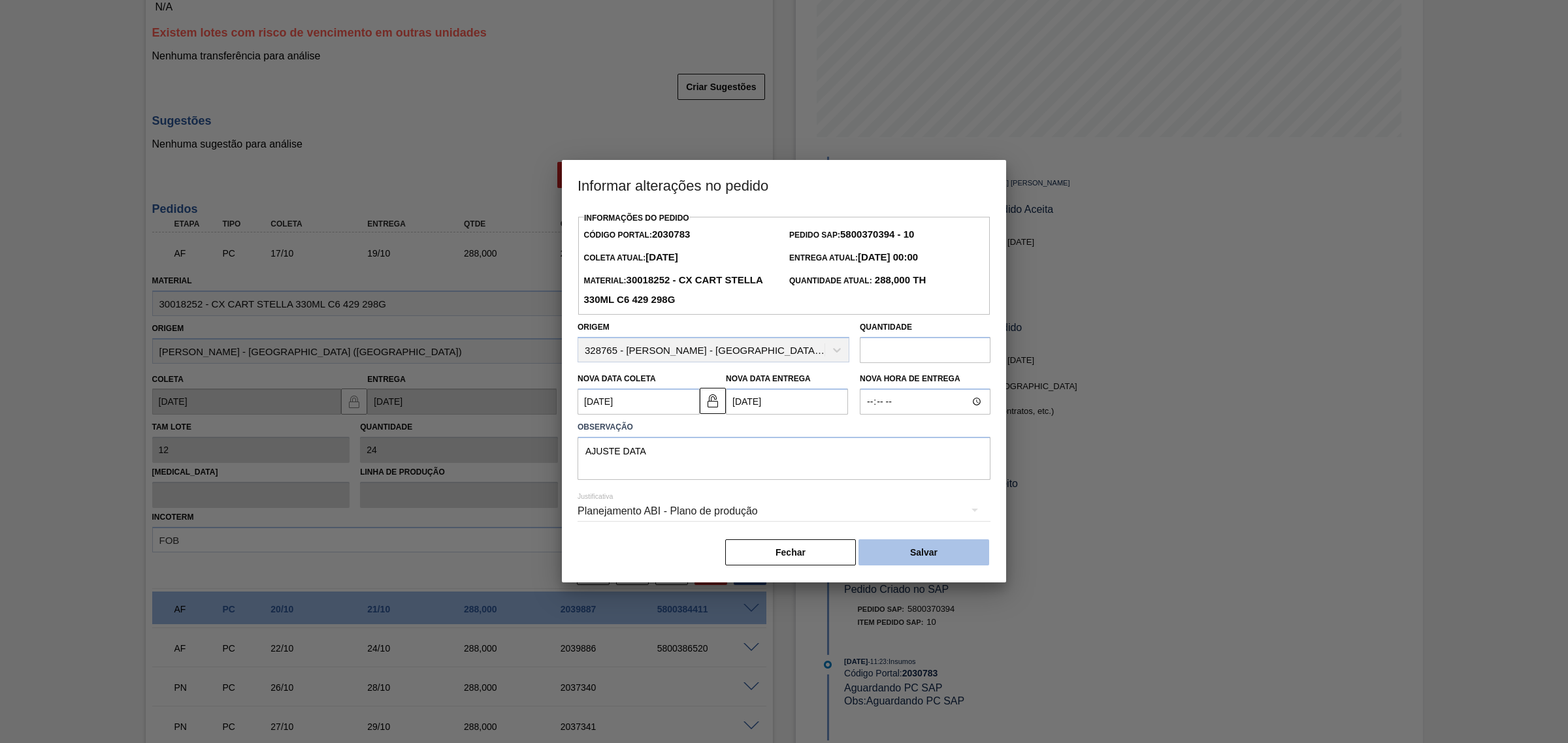
click at [942, 548] on button "Salvar" at bounding box center [924, 552] width 131 height 26
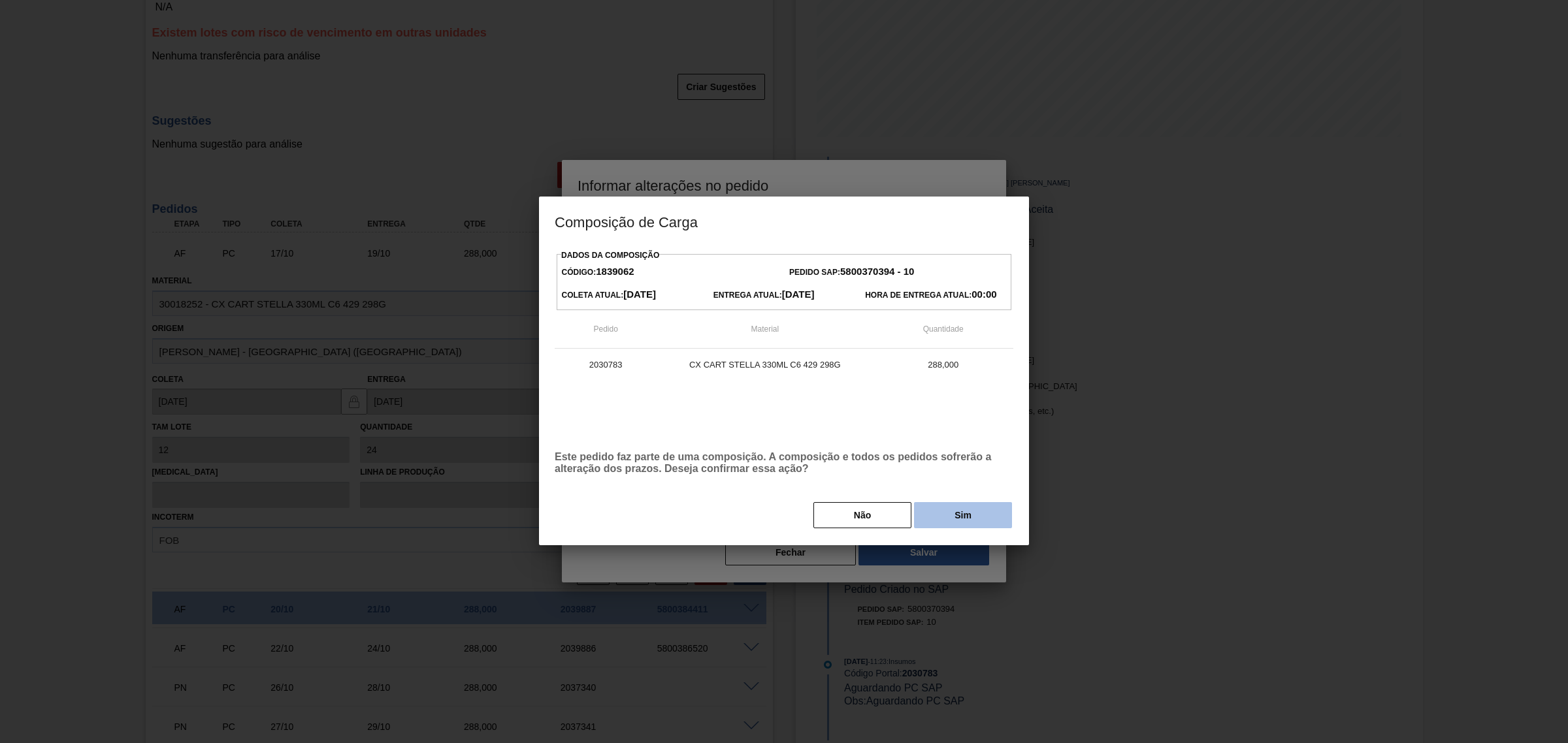
click at [938, 516] on button "Sim" at bounding box center [963, 515] width 98 height 26
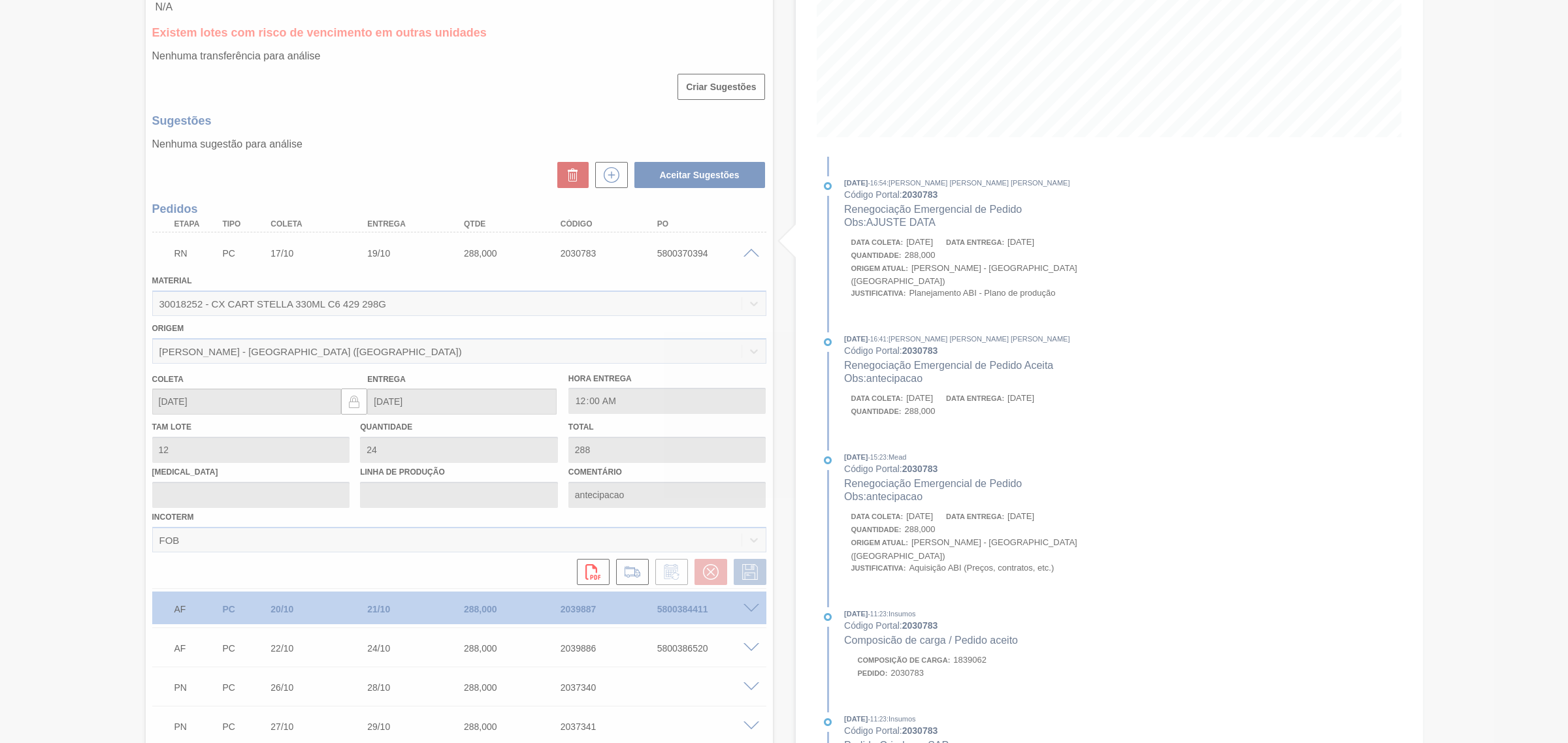
scroll to position [79, 0]
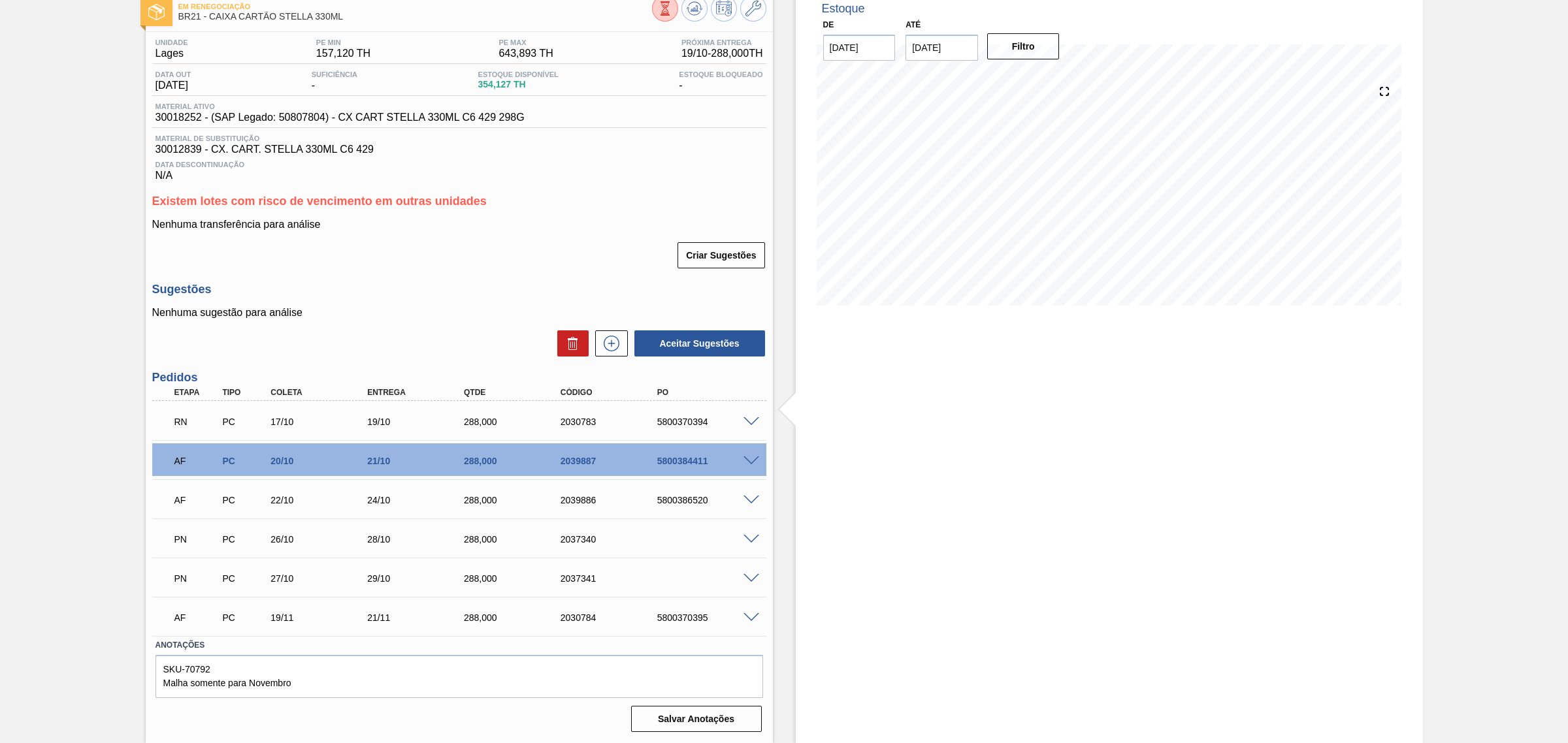
click at [751, 461] on span at bounding box center [751, 461] width 16 height 10
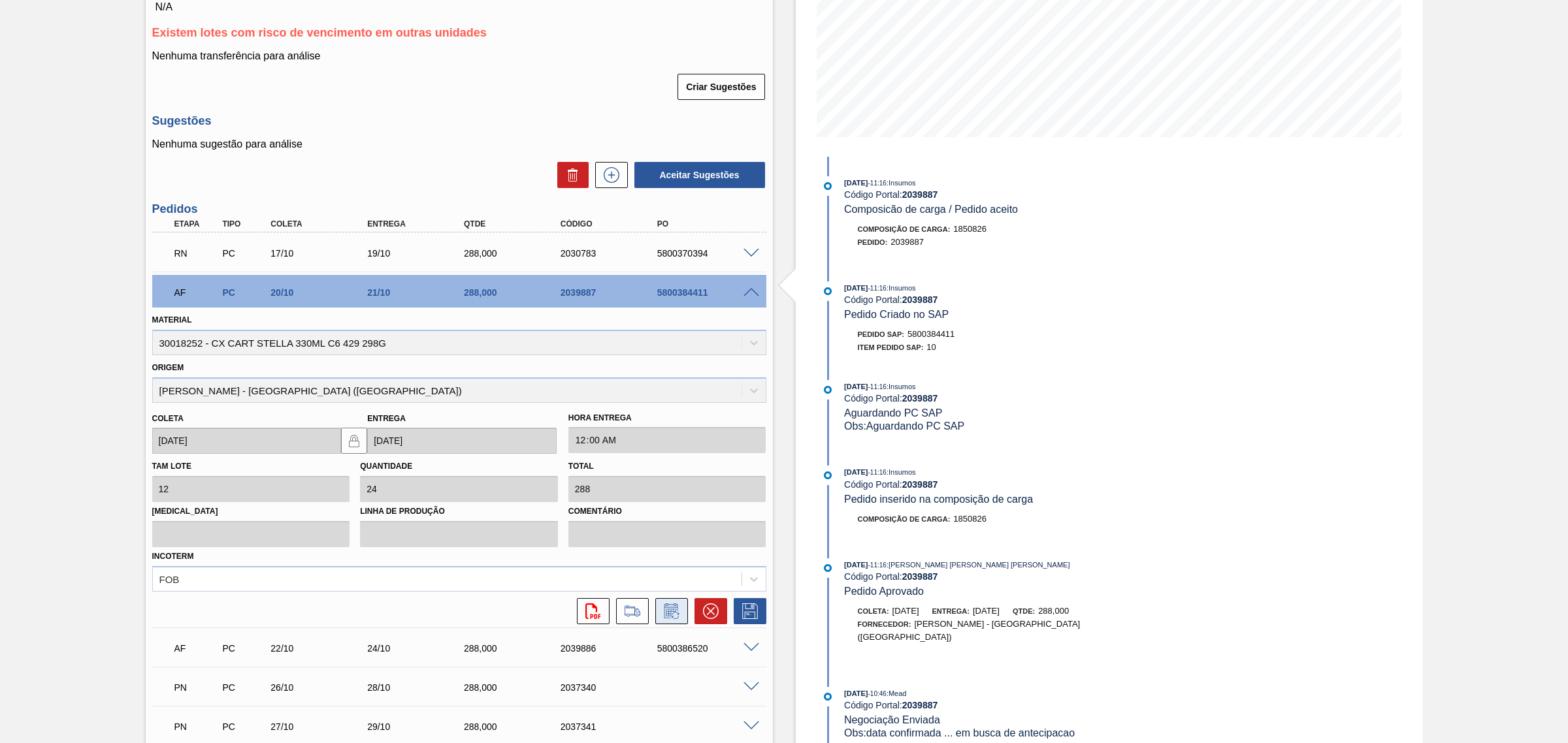
click at [674, 567] on icon at bounding box center [671, 611] width 21 height 16
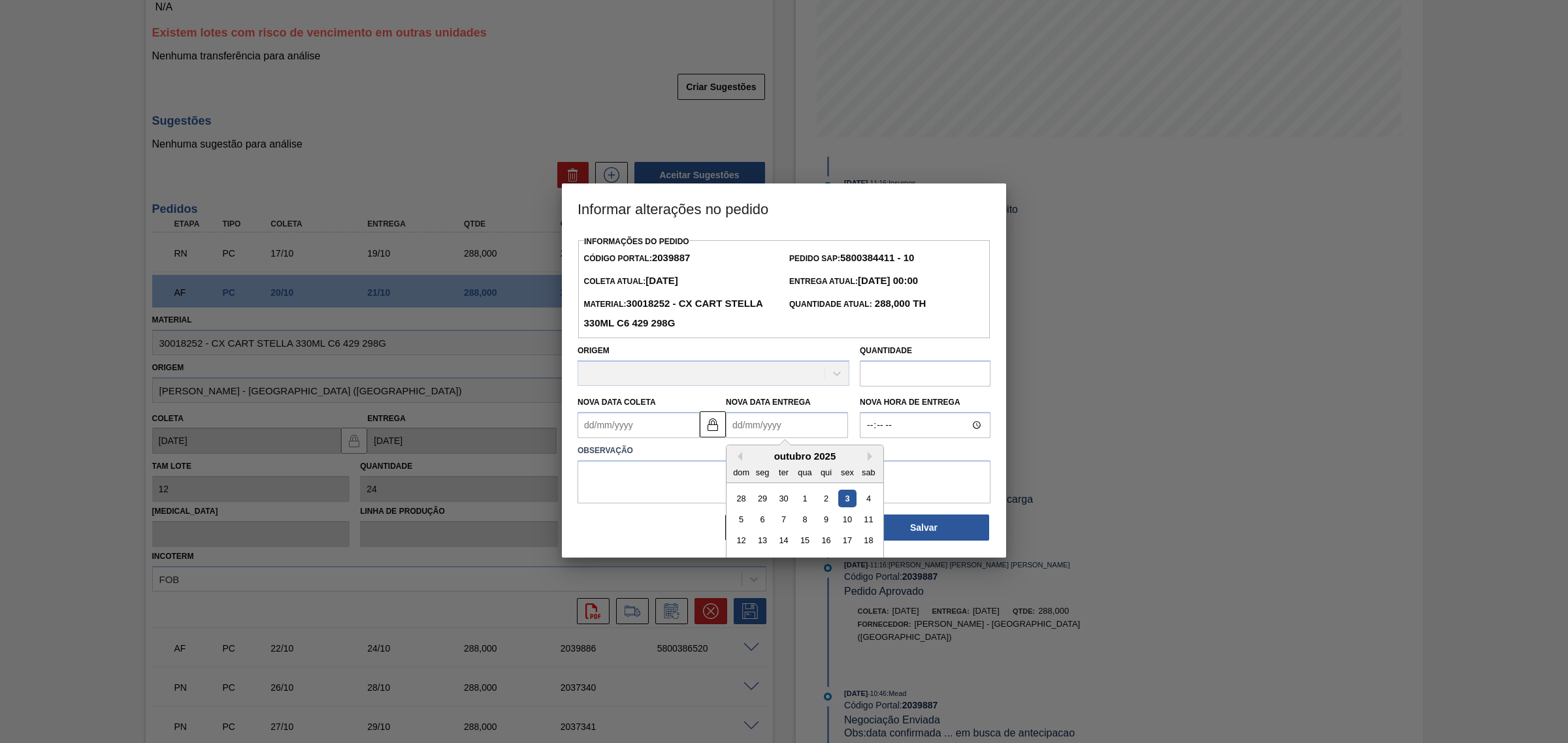
click at [773, 425] on Entrega2039887 "Nova Data Entrega" at bounding box center [787, 425] width 122 height 26
click at [706, 426] on img at bounding box center [713, 425] width 16 height 16
click at [770, 412] on div "Nova Data Entrega" at bounding box center [787, 416] width 122 height 45
click at [777, 425] on Entrega2039887 "Nova Data Entrega" at bounding box center [787, 425] width 122 height 26
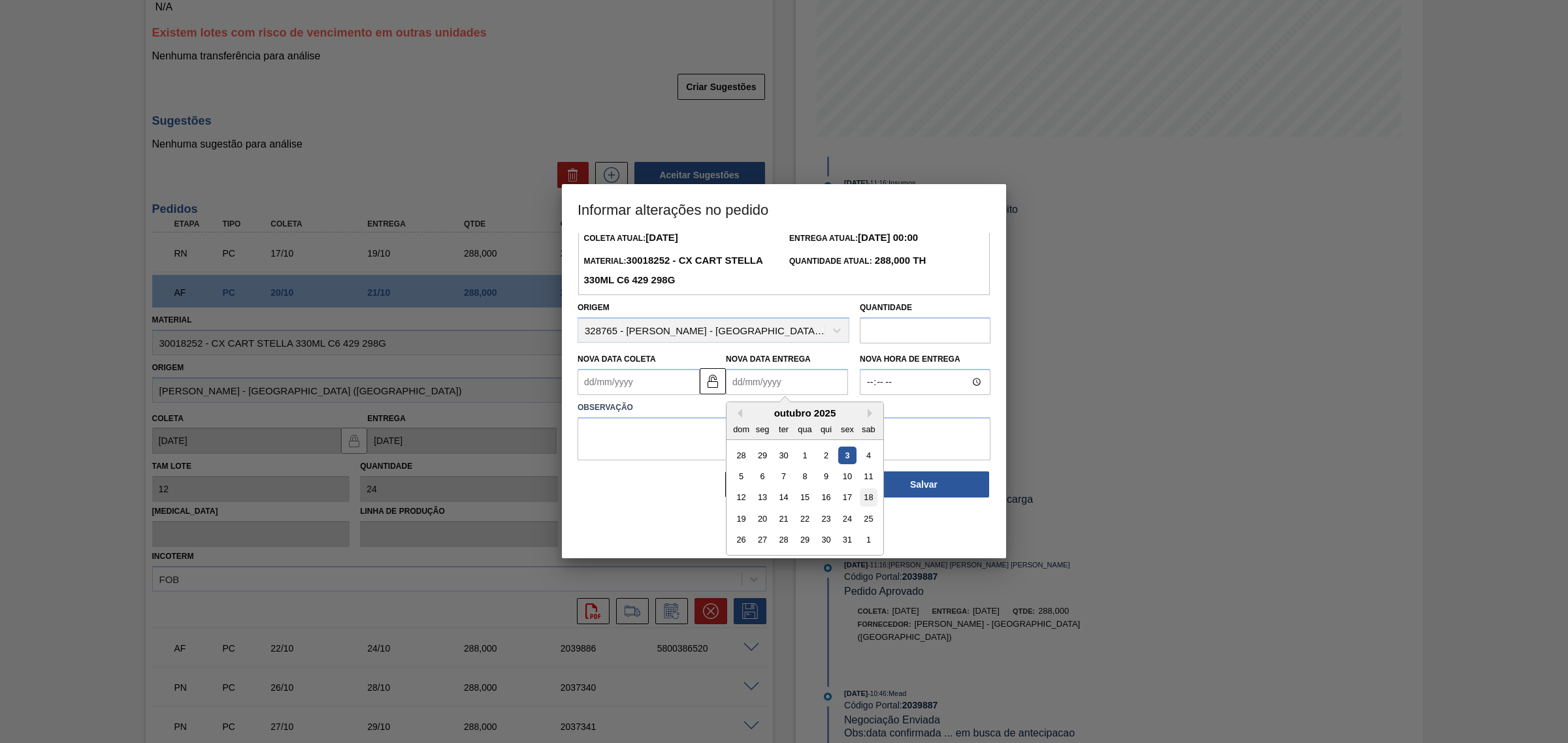
click at [862, 498] on div "18" at bounding box center [868, 498] width 18 height 18
type Entrega2039887 "18/10/2025"
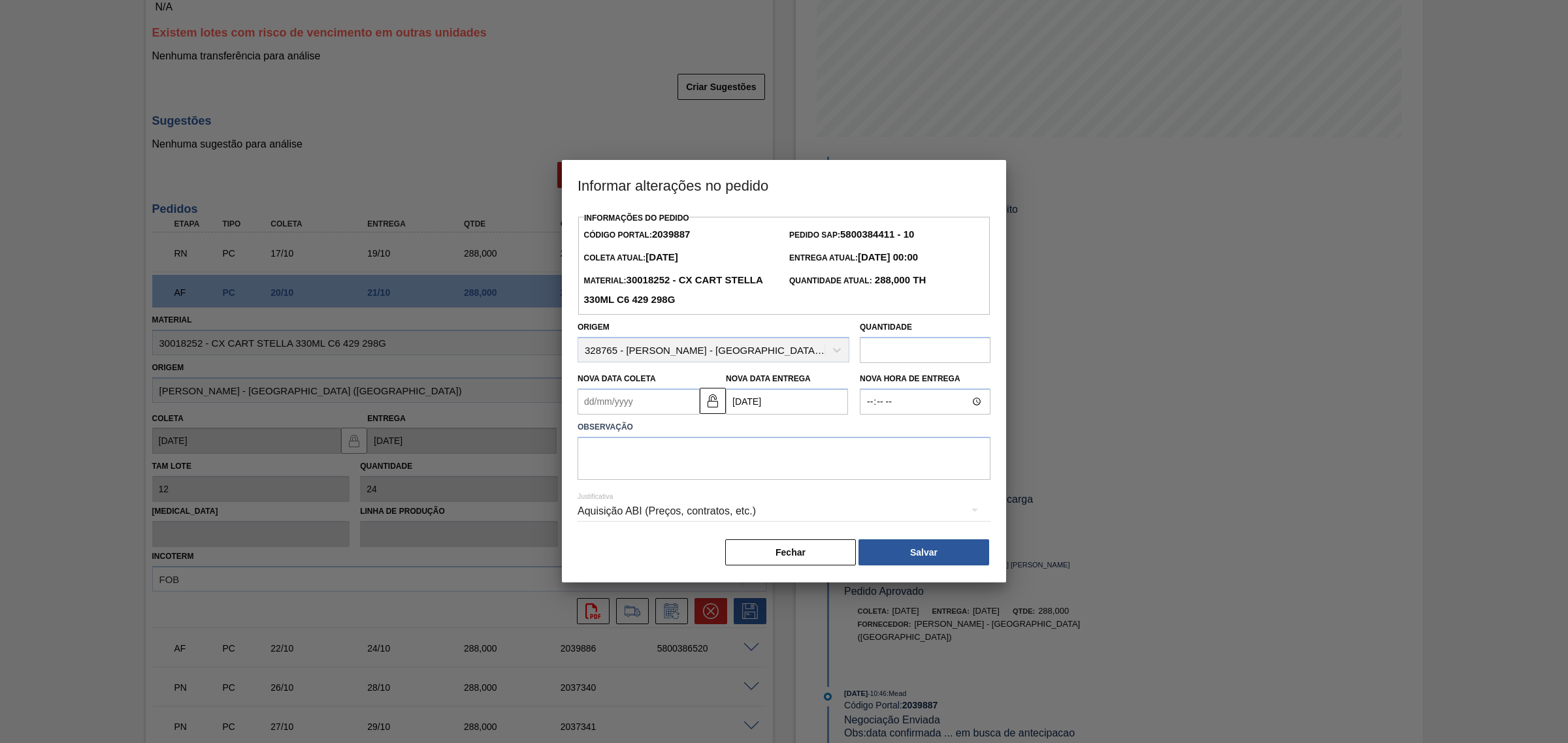
click at [628, 403] on Coleta2039887 "Nova Data Coleta" at bounding box center [639, 401] width 122 height 26
click at [700, 517] on div "17" at bounding box center [699, 518] width 18 height 18
type Coleta2039887 "[DATE]"
click at [628, 469] on textarea at bounding box center [784, 458] width 413 height 43
type textarea "AJUSTE DATA"
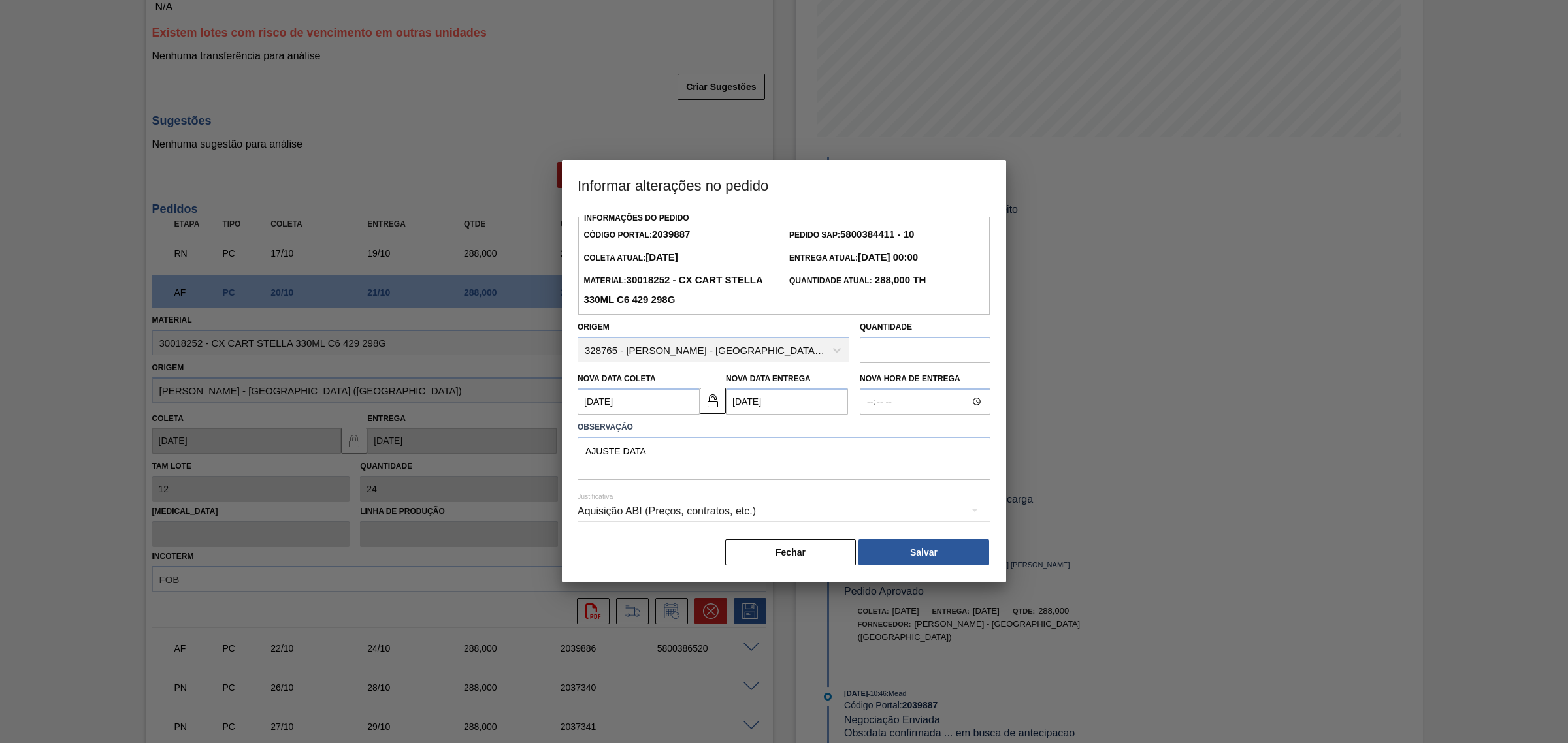
click at [680, 508] on div "Aquisição ABI (Preços, contratos, etc.)" at bounding box center [784, 511] width 413 height 37
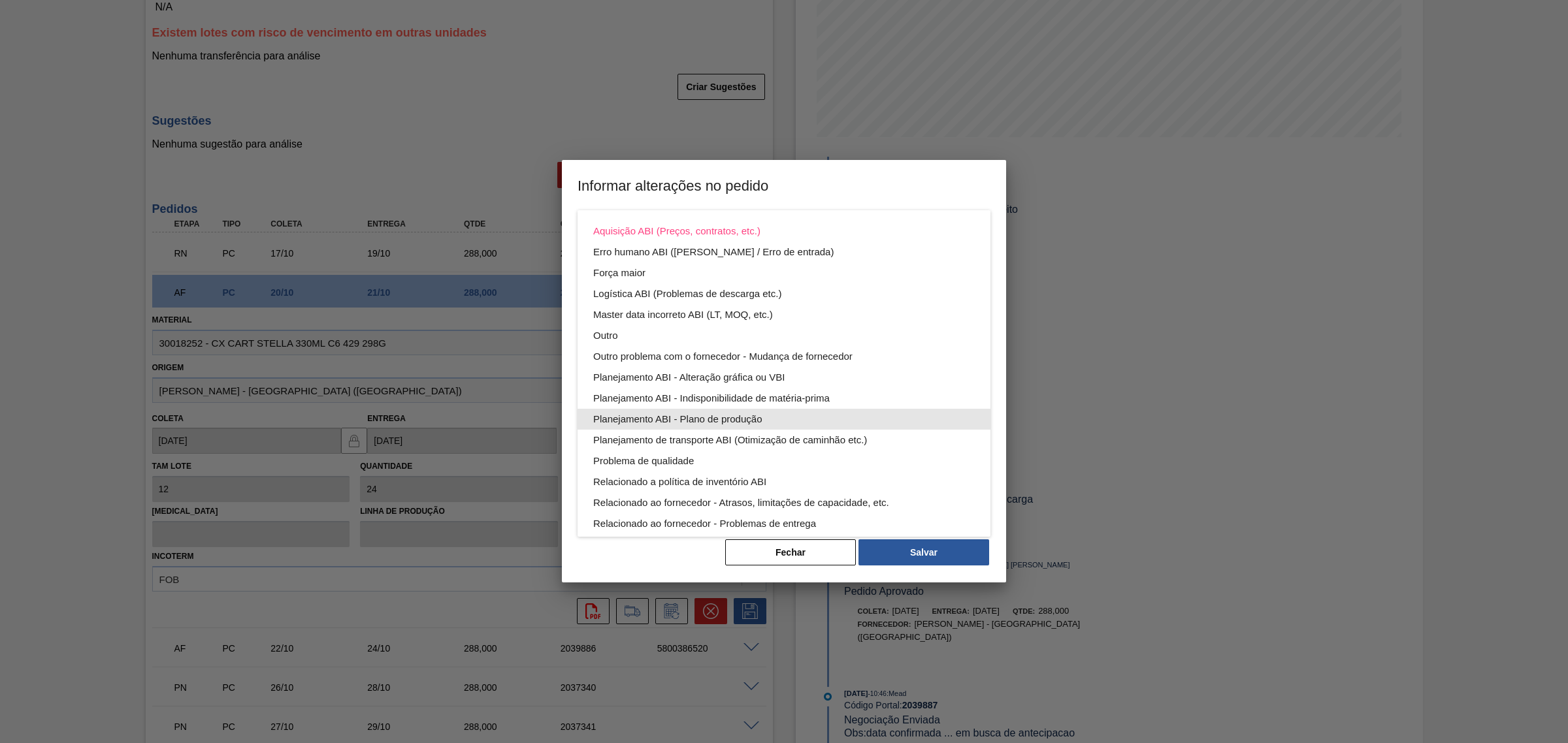
click at [775, 423] on div "Planejamento ABI - Plano de produção" at bounding box center [784, 419] width 382 height 21
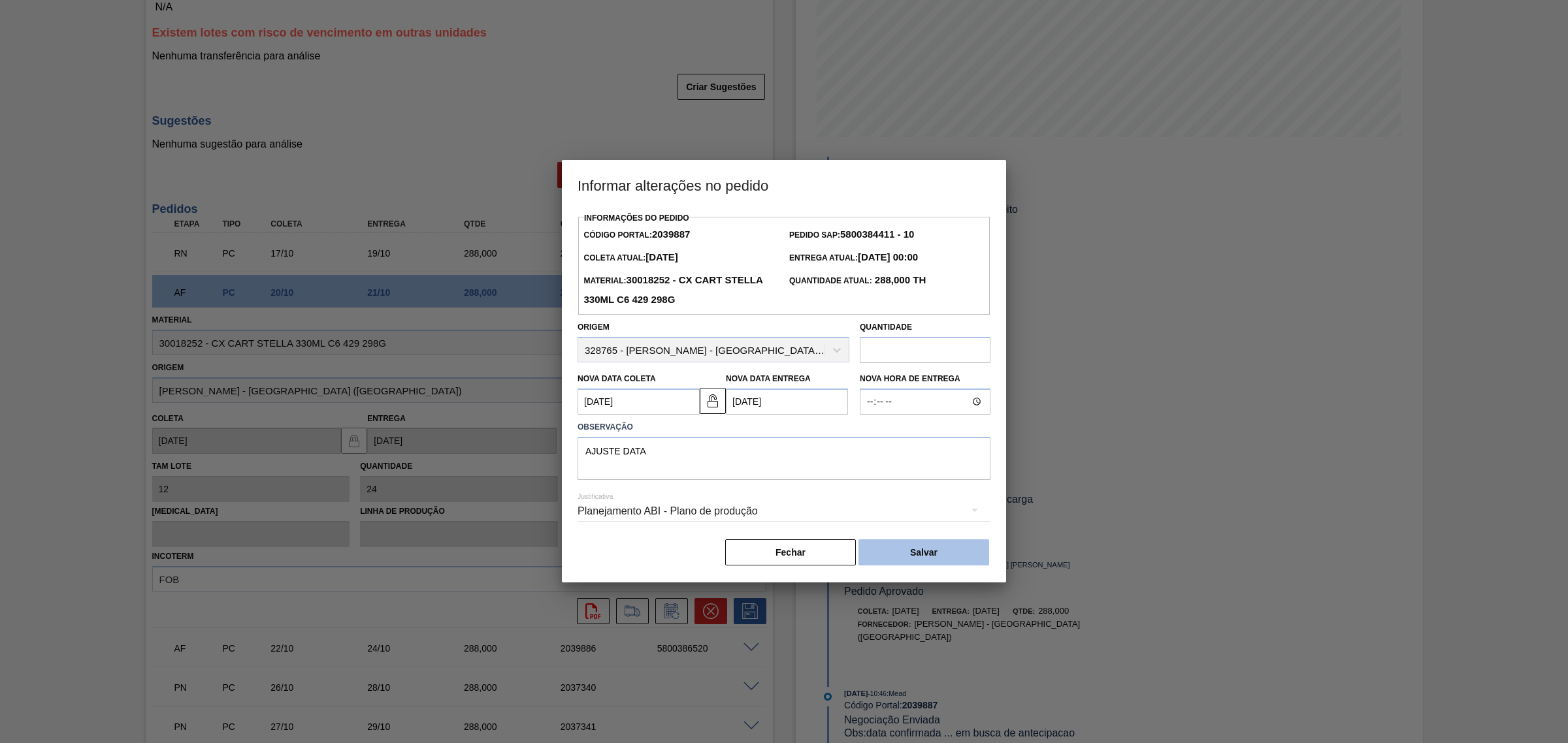
click at [934, 557] on button "Salvar" at bounding box center [924, 552] width 131 height 26
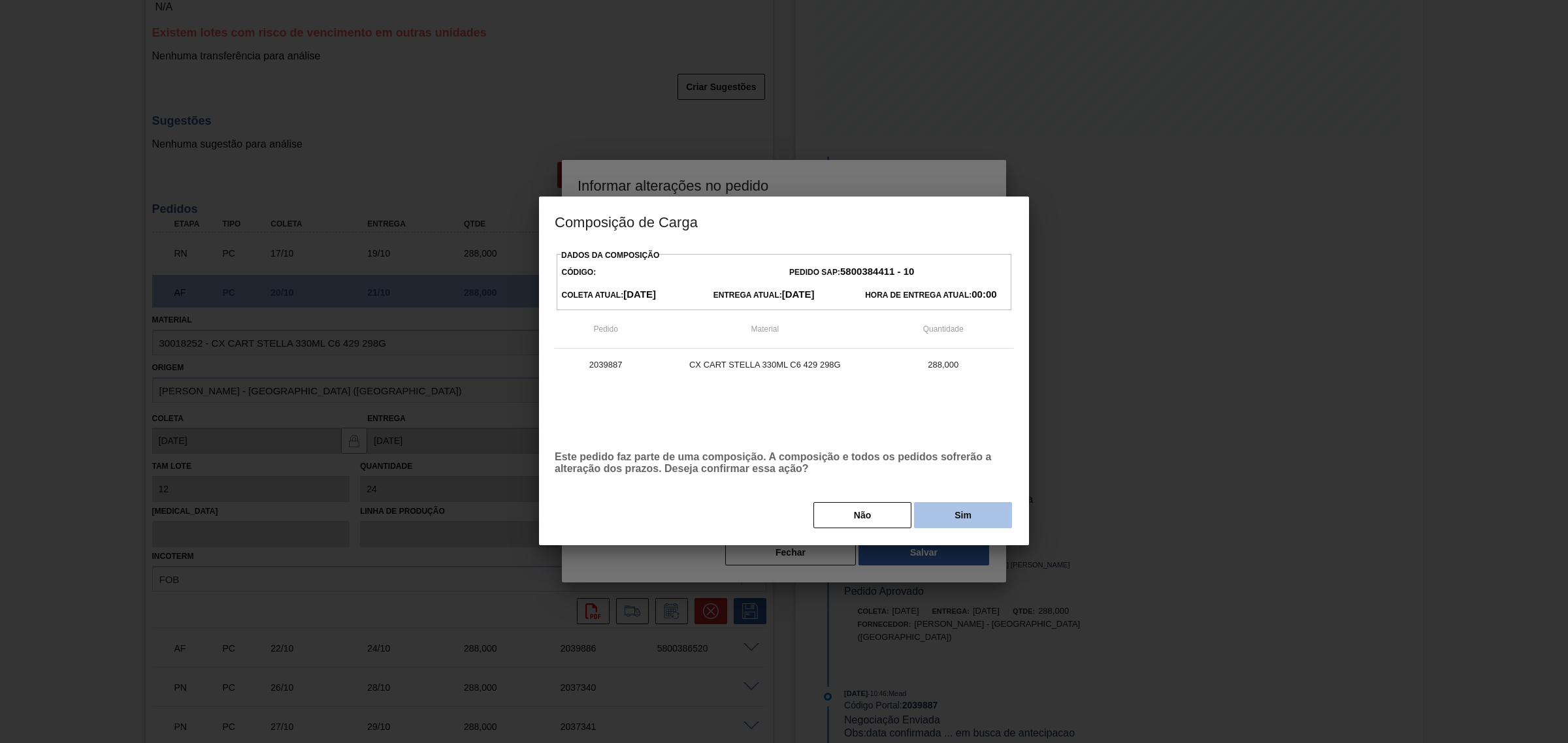
click at [945, 508] on button "Sim" at bounding box center [963, 515] width 98 height 26
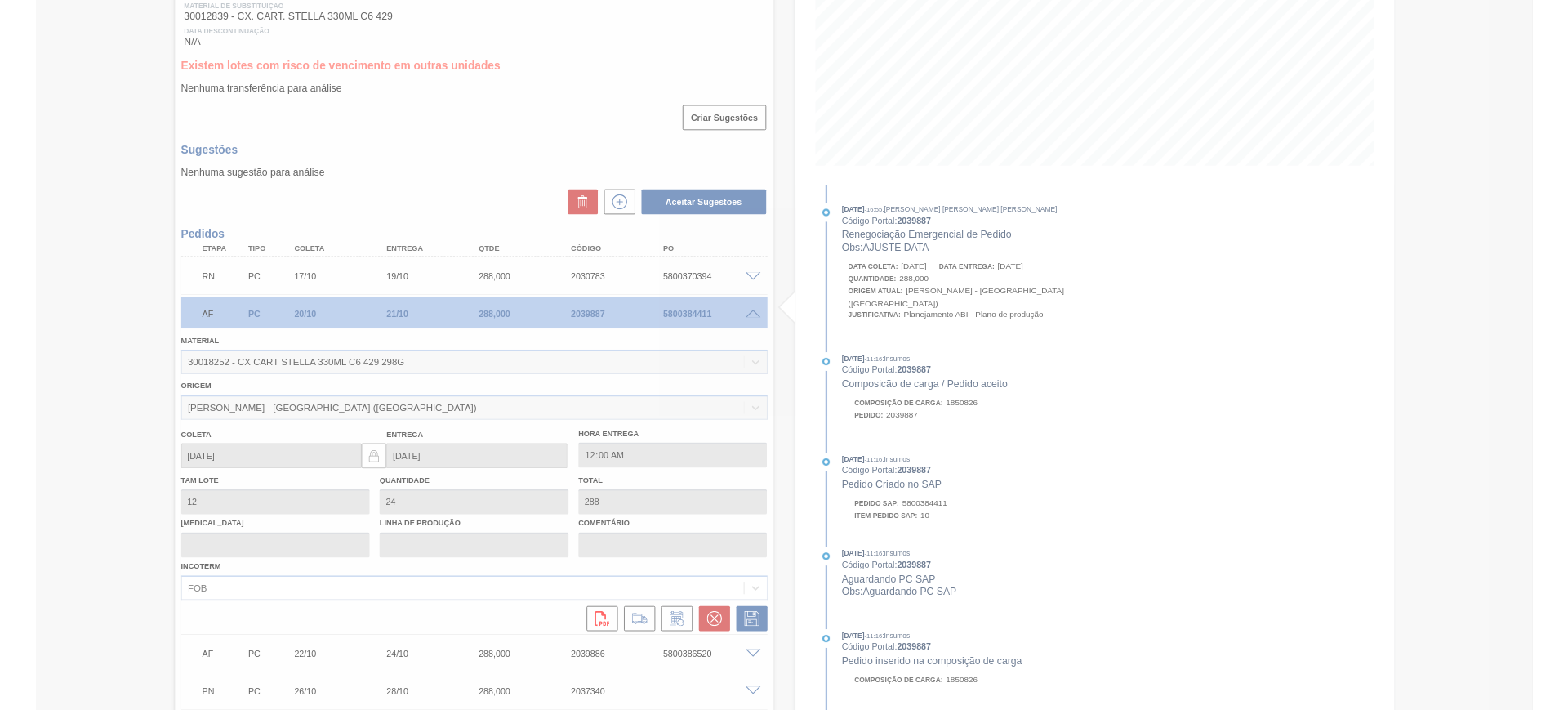
scroll to position [261, 0]
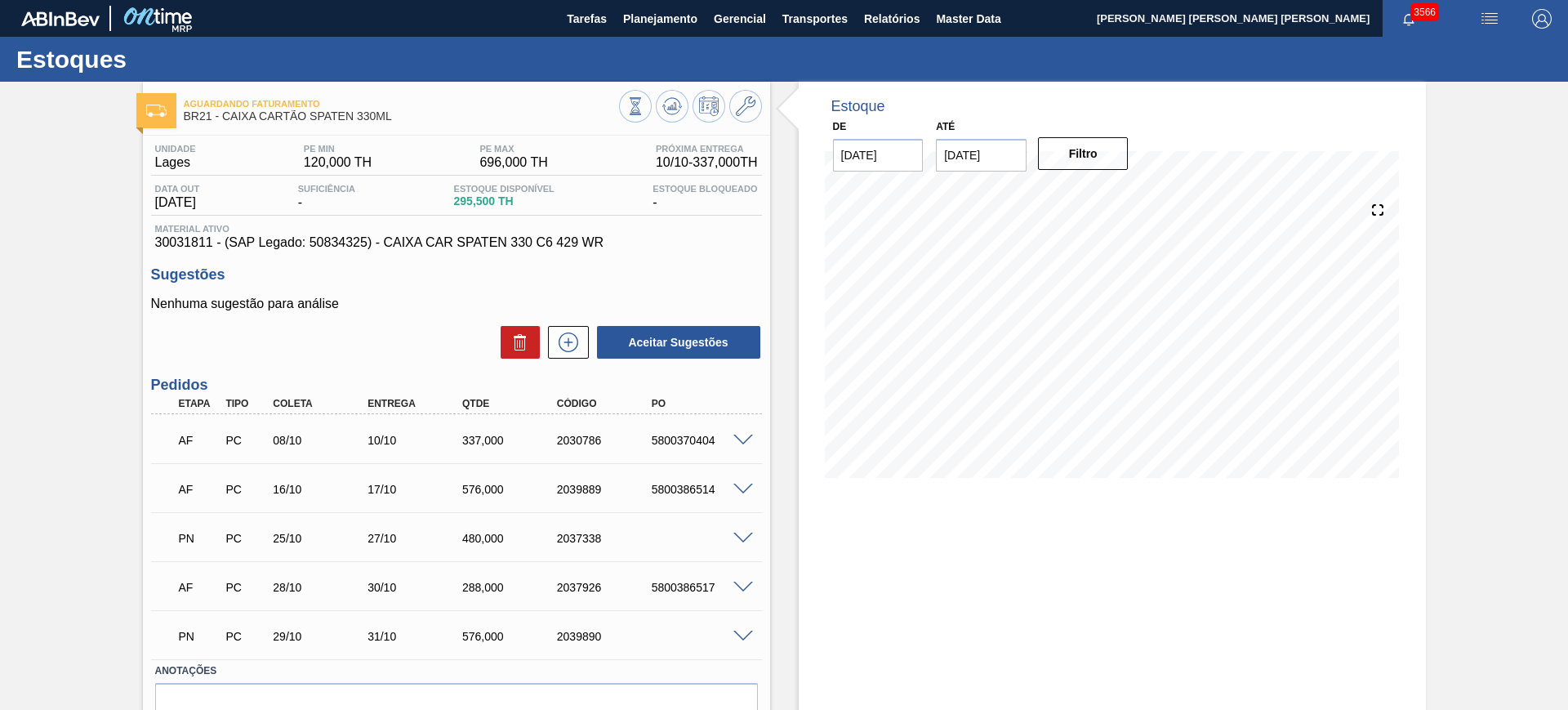
click at [742, 435] on span at bounding box center [743, 441] width 20 height 12
type input "ajuste de quantidade"
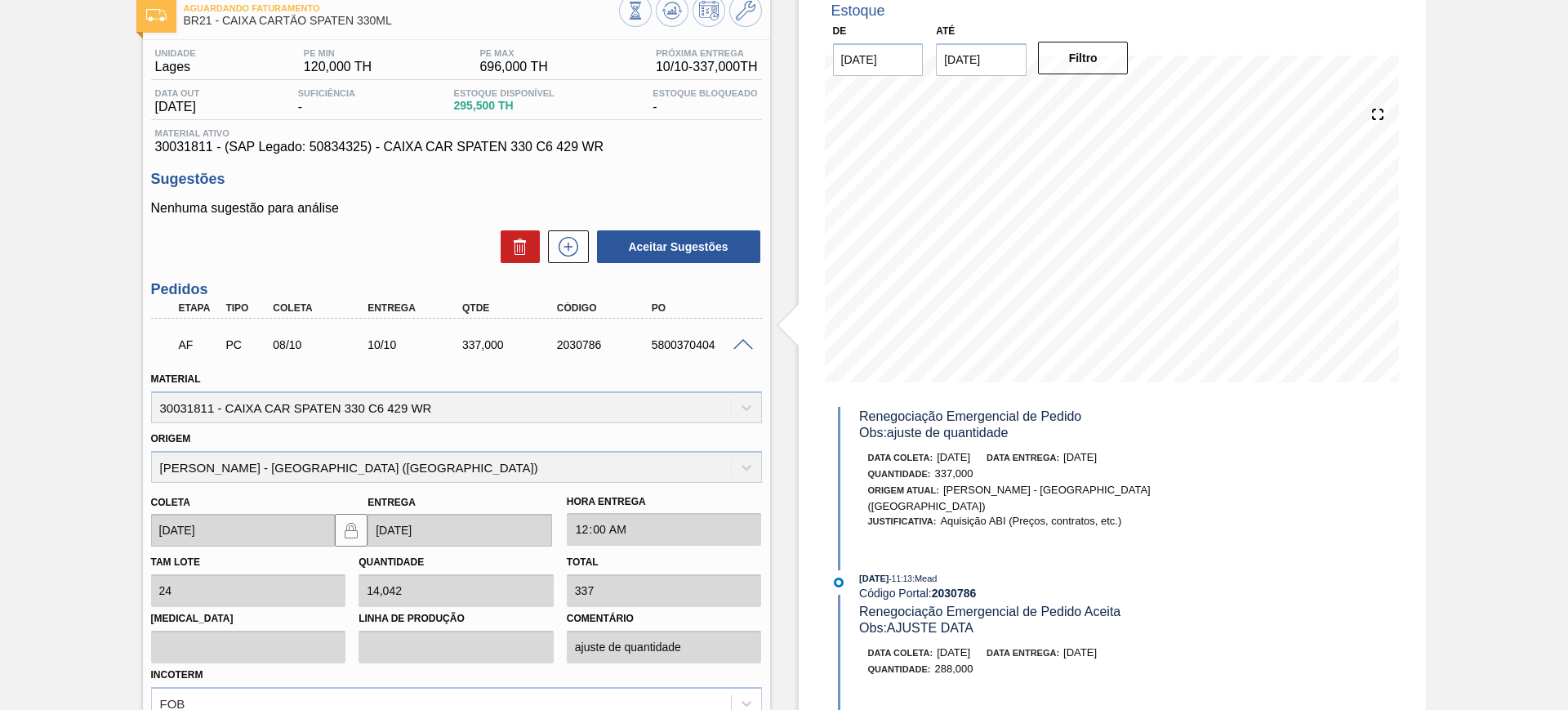
scroll to position [205, 0]
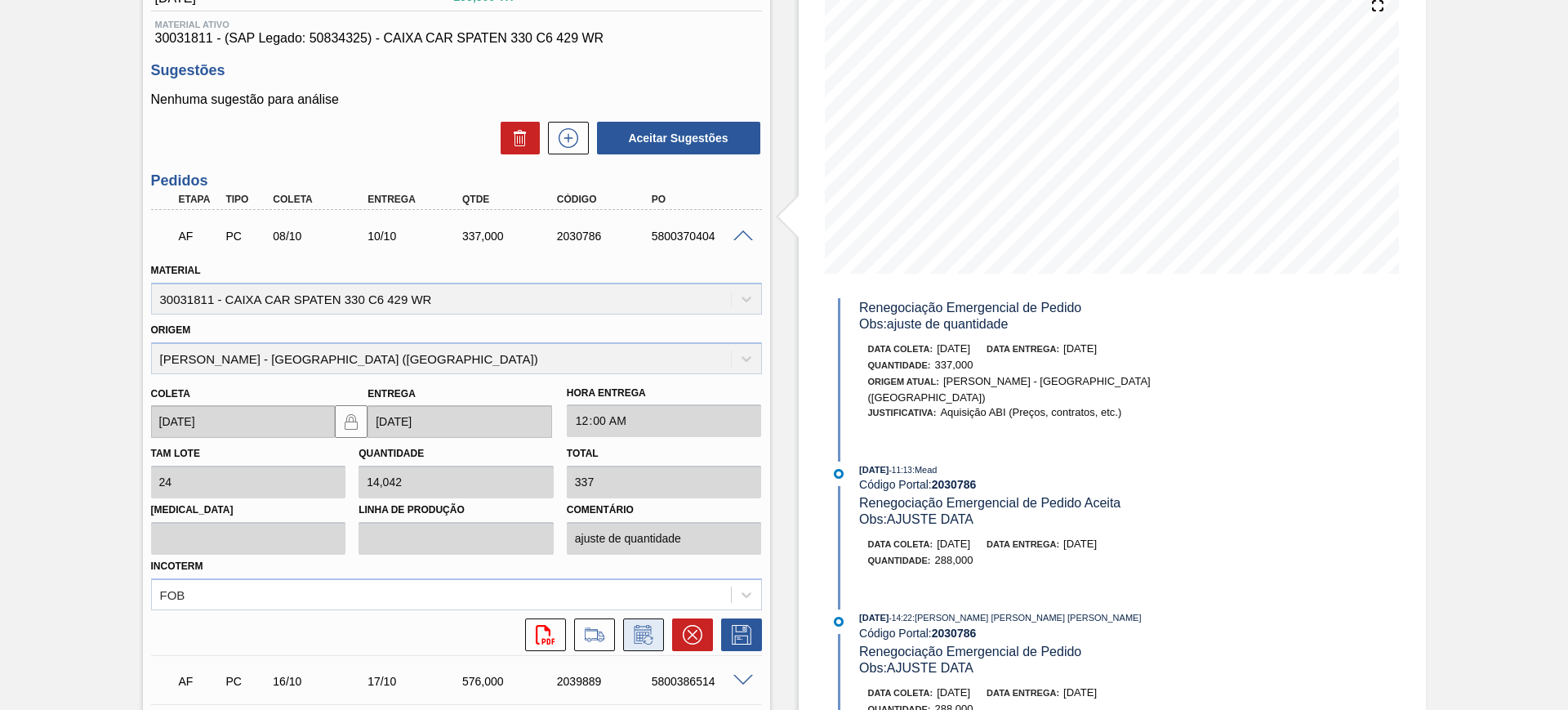
click at [644, 631] on icon at bounding box center [643, 635] width 26 height 20
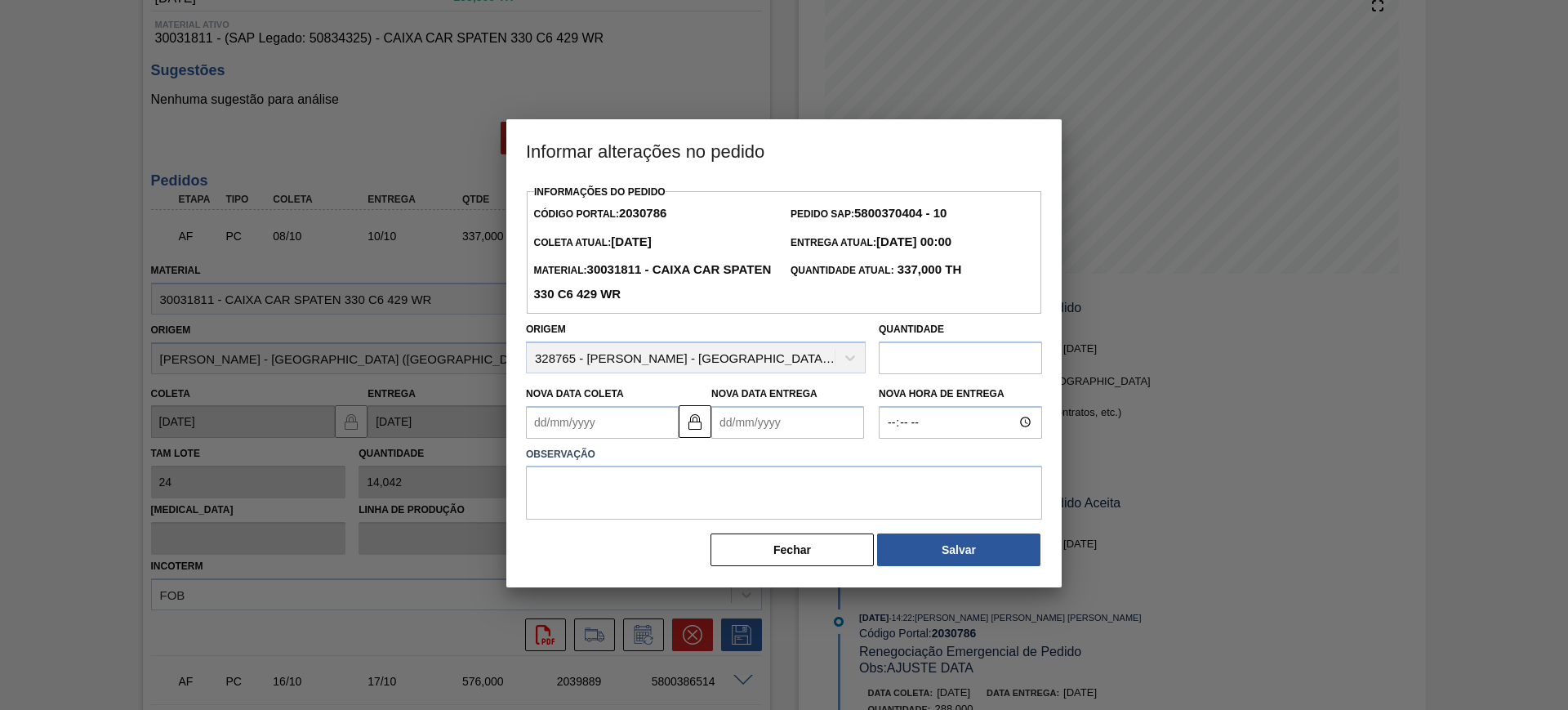
click at [798, 425] on Entrega2030786 "Nova Data Entrega" at bounding box center [788, 422] width 153 height 32
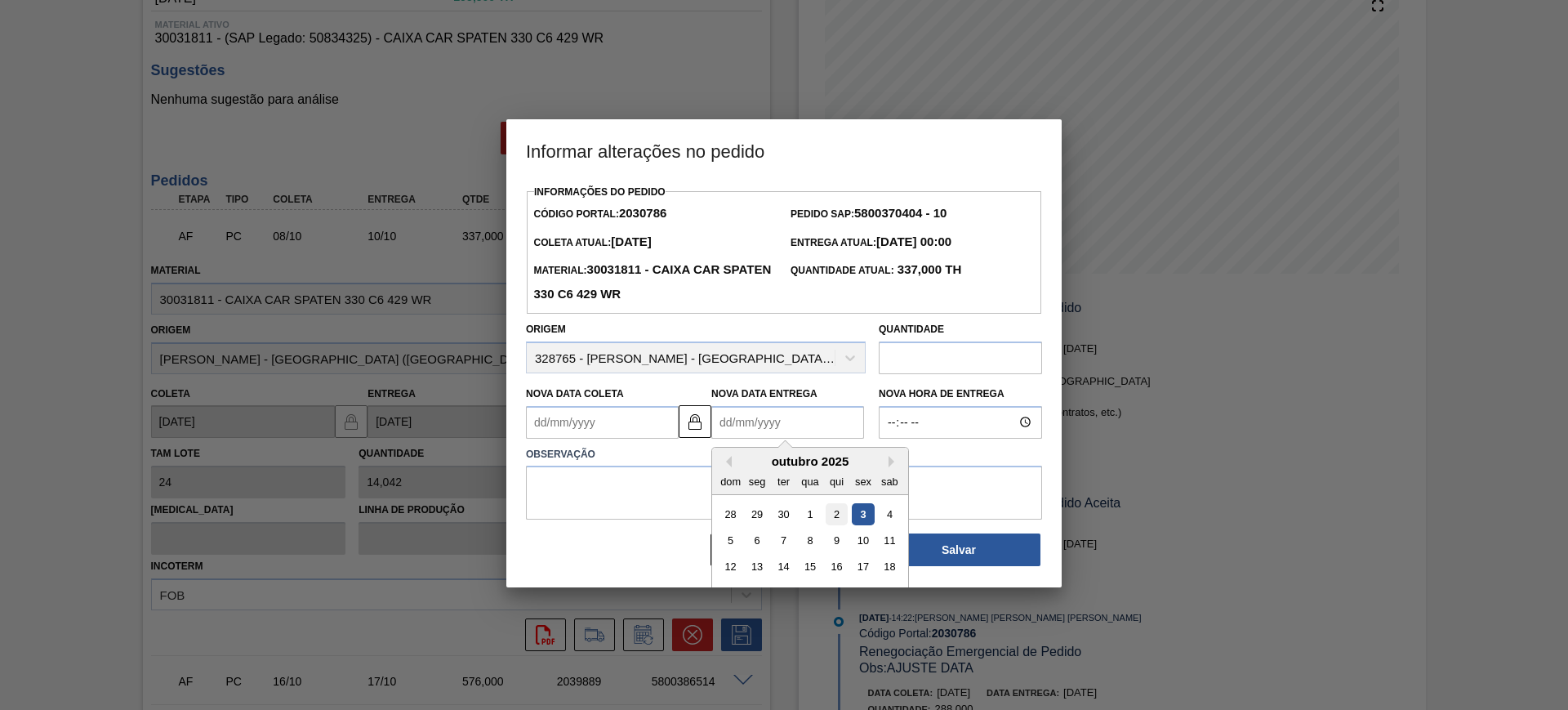
scroll to position [55, 0]
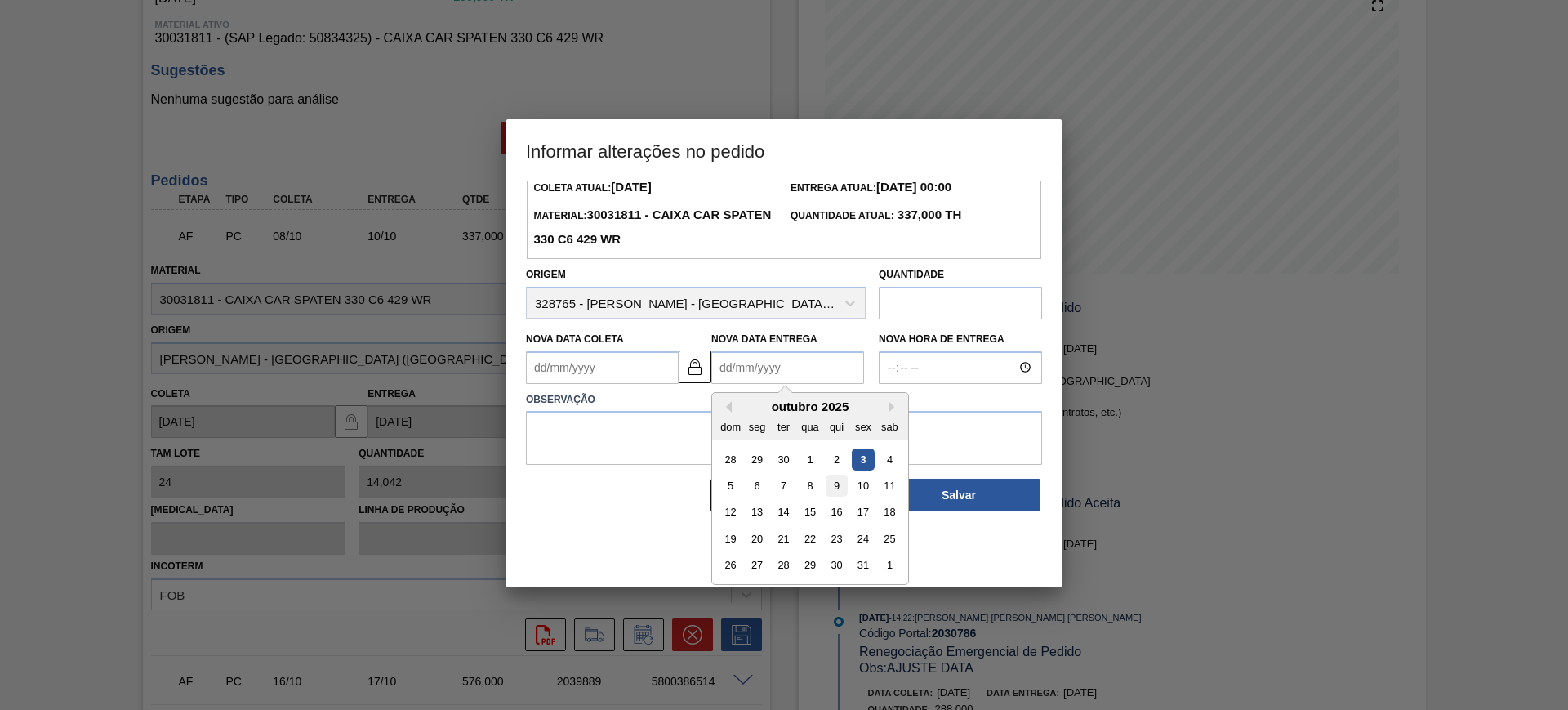
click at [833, 493] on div "9" at bounding box center [836, 486] width 22 height 22
type Coleta2030786 "[DATE]"
type Entrega2030786 "[DATE]"
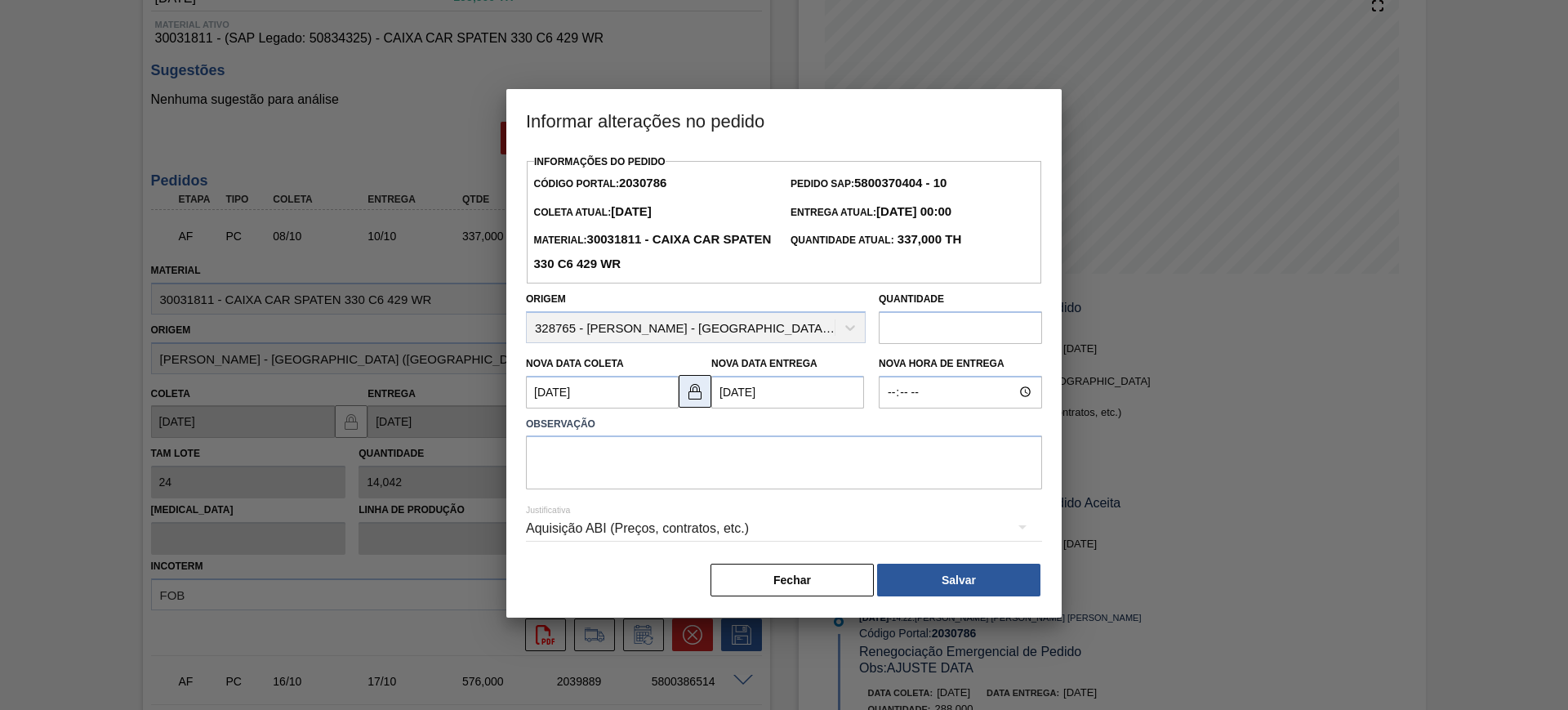
click at [689, 391] on img at bounding box center [695, 392] width 20 height 20
click at [648, 395] on Coleta2030786 "[DATE]" at bounding box center [602, 392] width 153 height 32
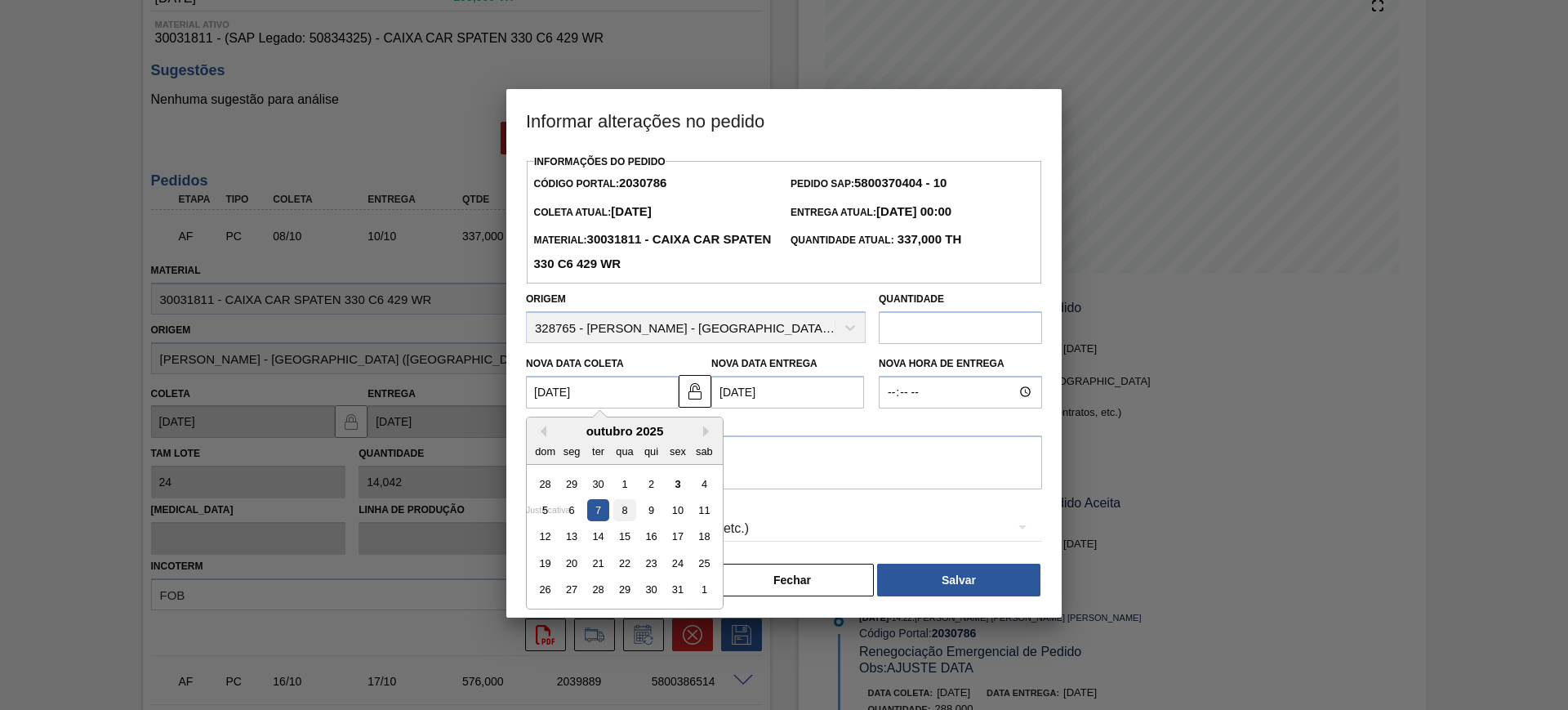
click at [617, 509] on div "8" at bounding box center [624, 510] width 22 height 22
type Coleta2030786 "[DATE]"
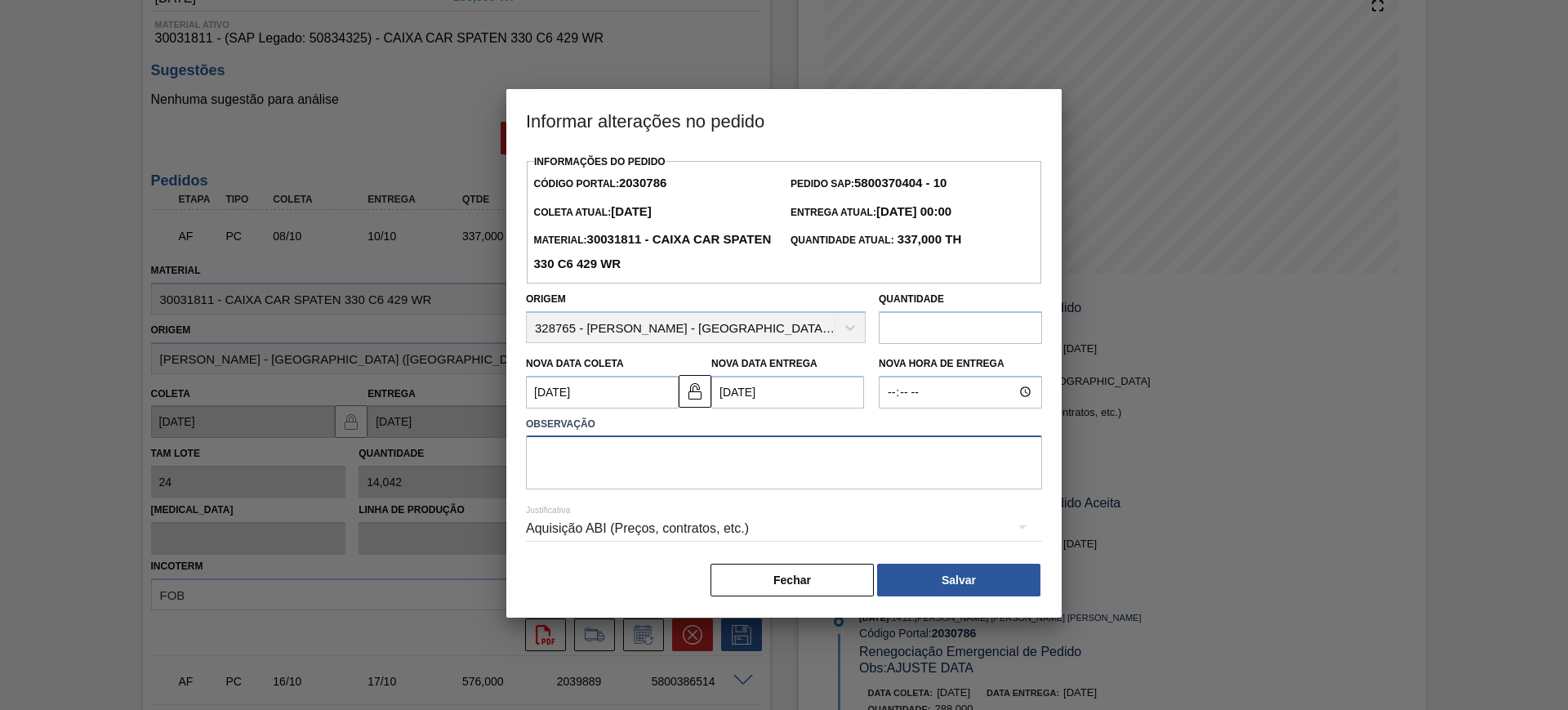
click at [629, 466] on textarea at bounding box center [784, 462] width 516 height 54
type textarea "AJUSTE DATA"
click at [595, 527] on div "Aquisição ABI (Preços, contratos, etc.)" at bounding box center [784, 528] width 516 height 46
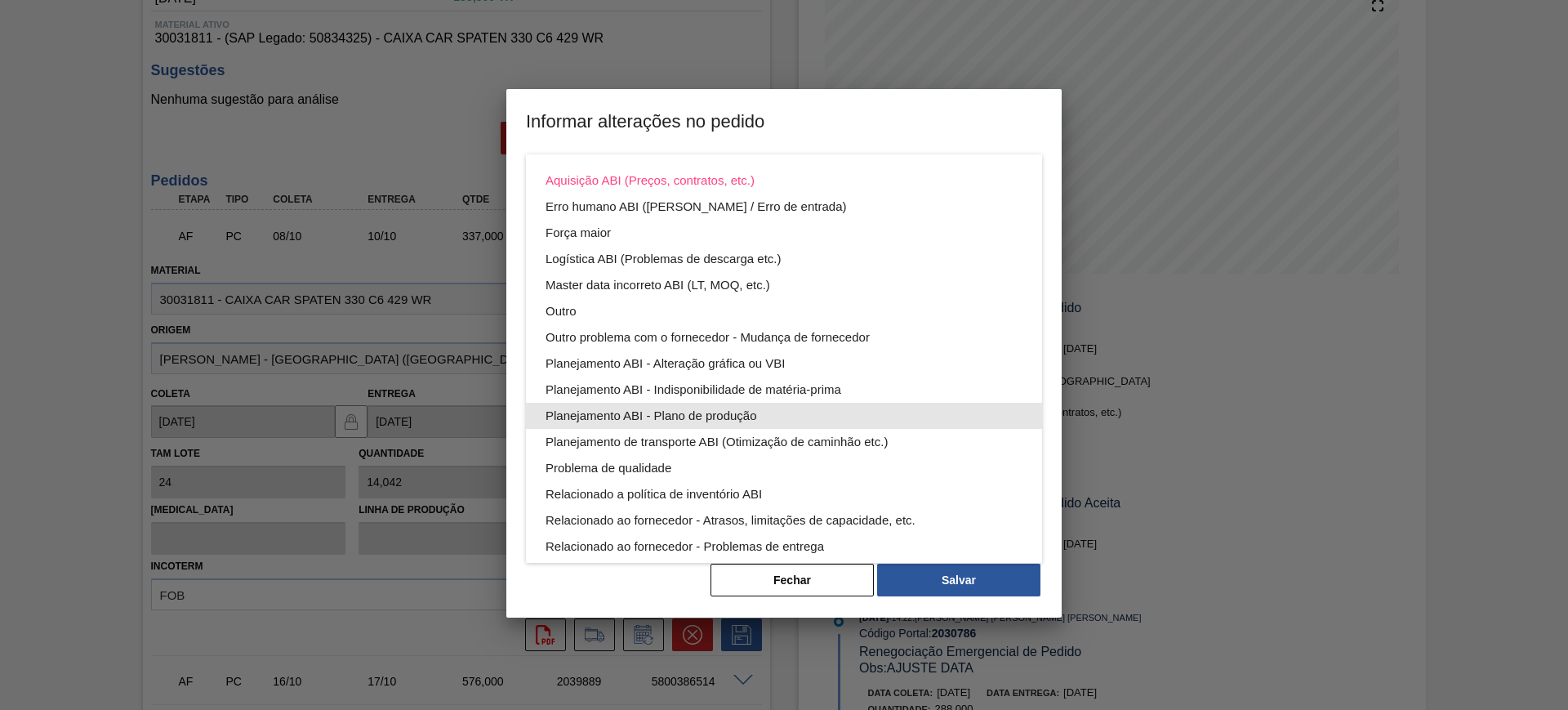
click at [716, 420] on div "Planejamento ABI - Plano de produção" at bounding box center [784, 415] width 477 height 26
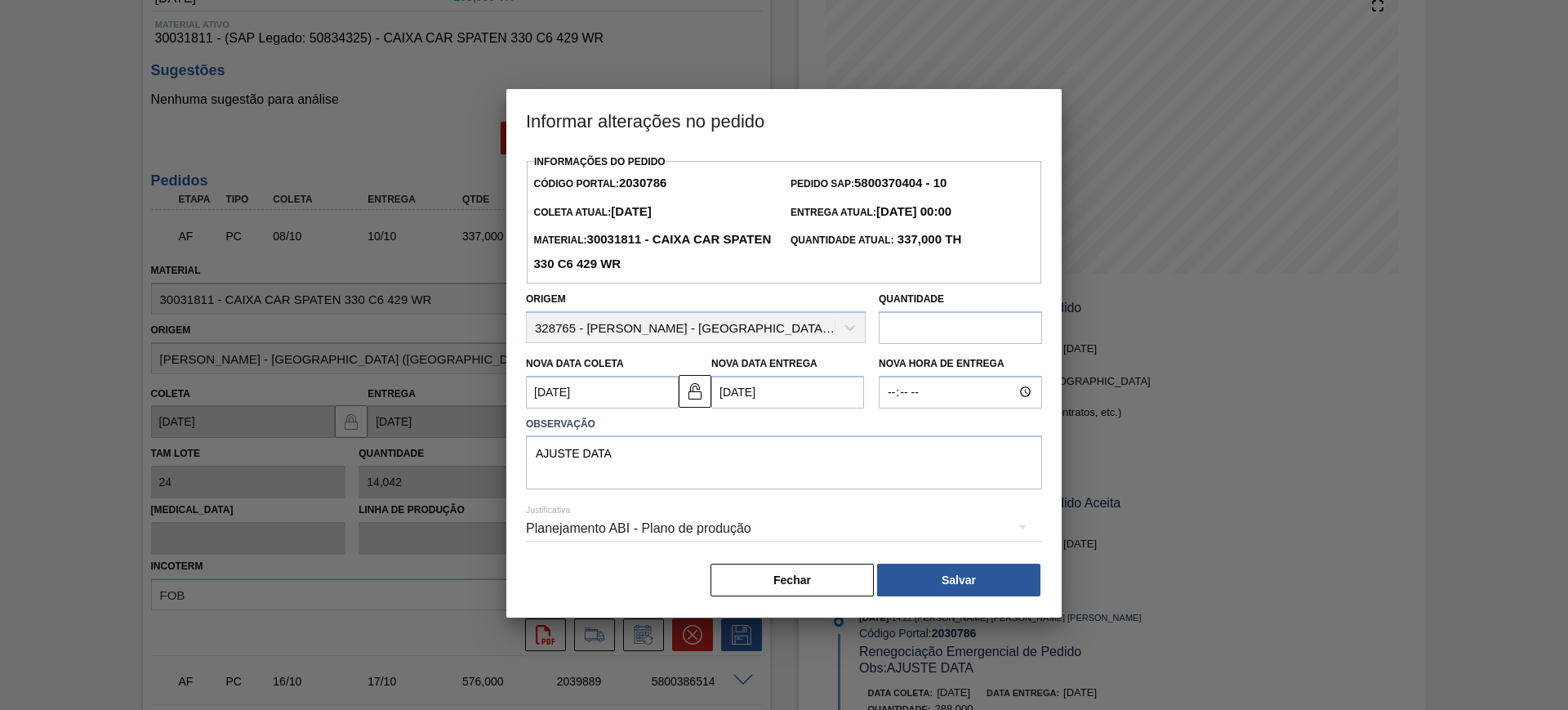
click at [976, 576] on button "Salvar" at bounding box center [958, 579] width 164 height 32
click at [961, 579] on button "Salvar" at bounding box center [958, 579] width 164 height 32
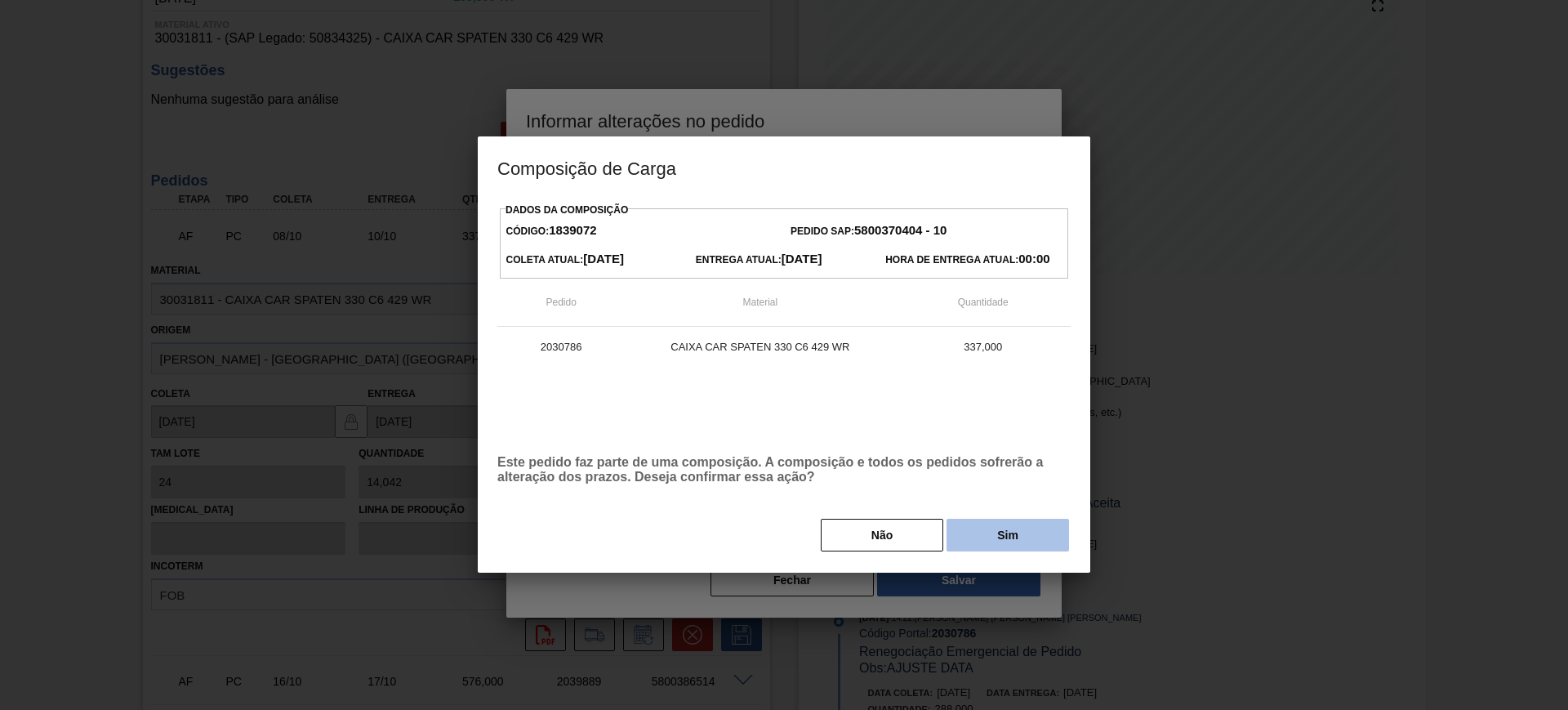
click at [995, 535] on button "Sim" at bounding box center [1007, 535] width 122 height 32
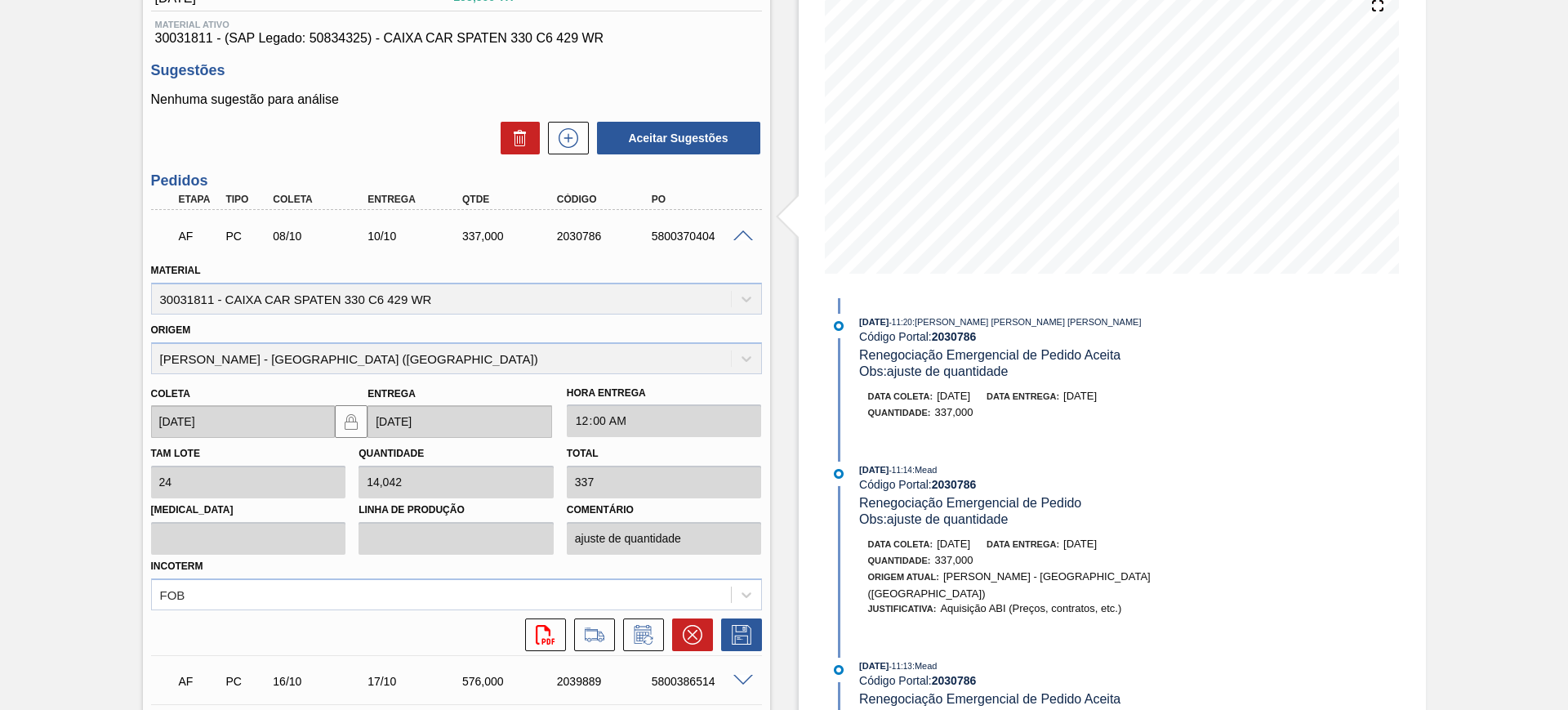
scroll to position [386, 0]
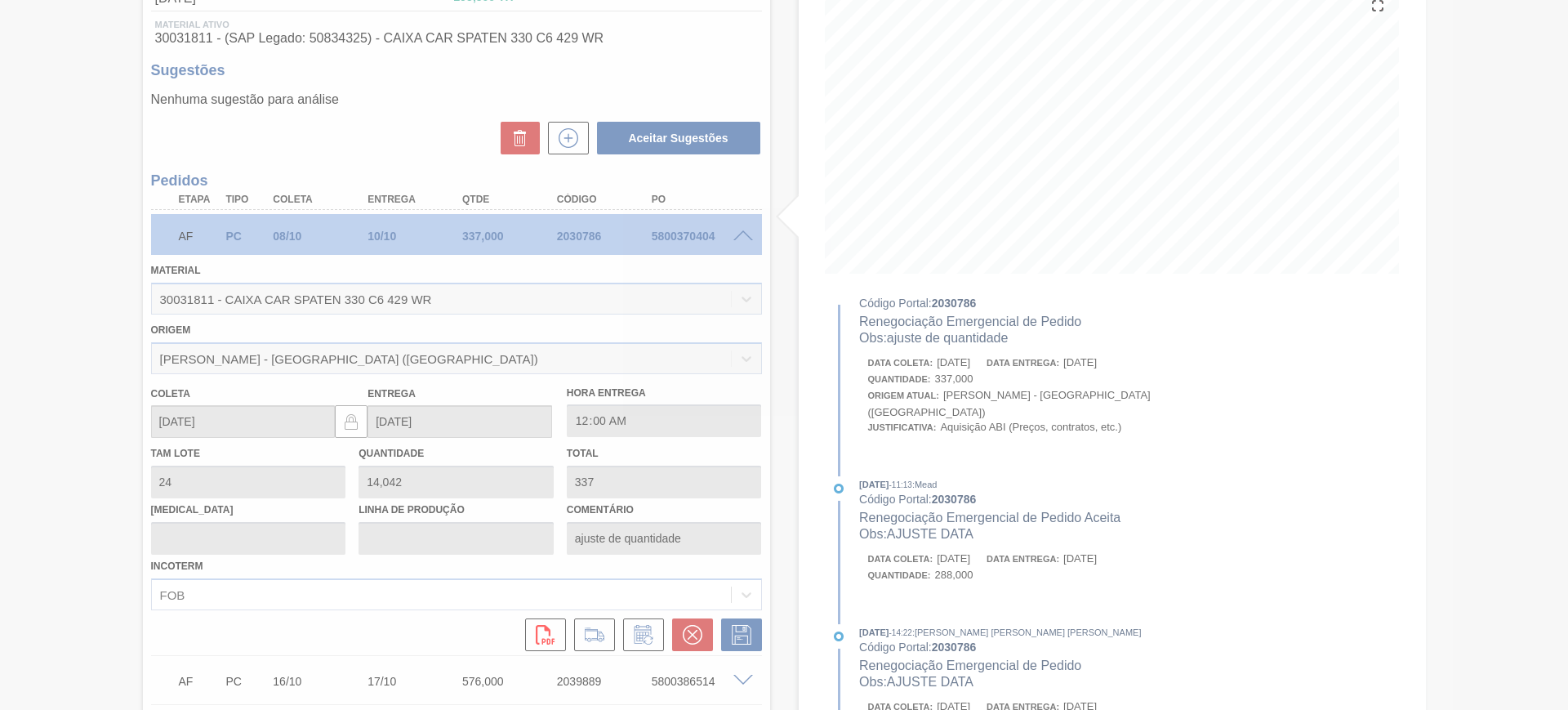
type input "ajuste de quantidade"
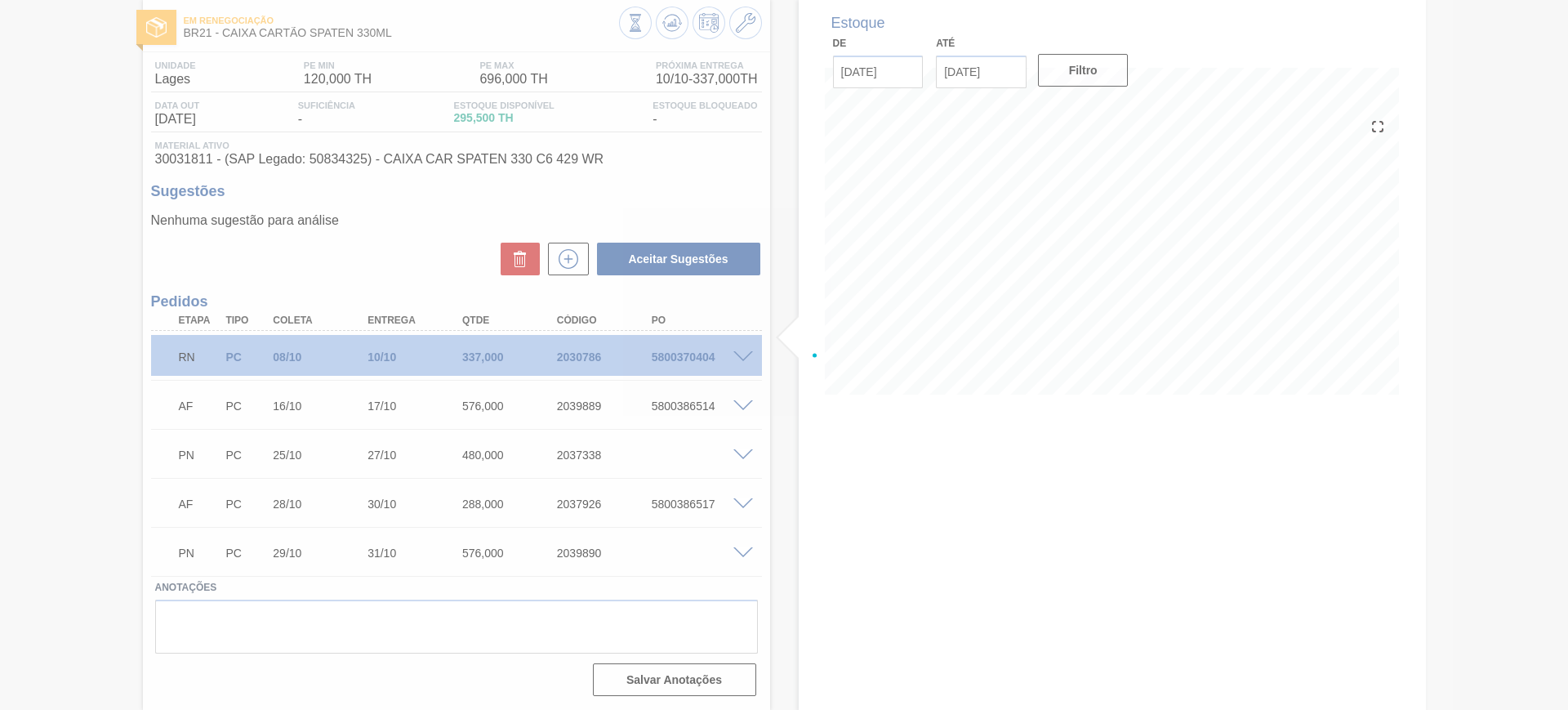
scroll to position [83, 0]
